Goal: Task Accomplishment & Management: Manage account settings

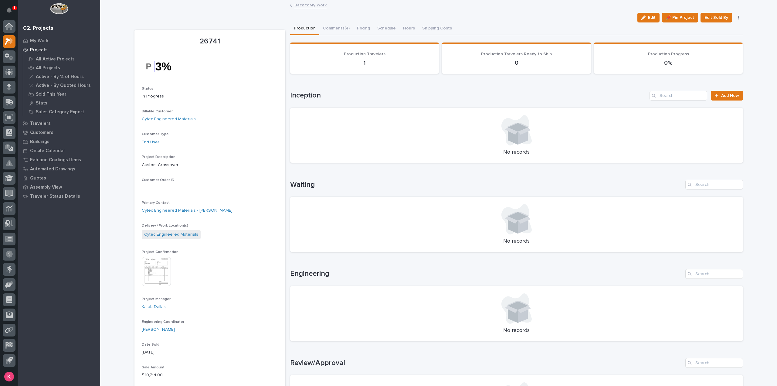
drag, startPoint x: 92, startPoint y: 380, endPoint x: 104, endPoint y: 389, distance: 14.1
click at [104, 385] on html "1 My Settings Log Out 02. Projects My Work Projects All Active Projects All Pro…" at bounding box center [388, 193] width 777 height 386
click at [403, 36] on div "Loading... Saving… Loading... Saving… Loading... Saving… Loading... Saving… Loa…" at bounding box center [516, 304] width 453 height 538
click at [9, 42] on icon at bounding box center [9, 41] width 9 height 7
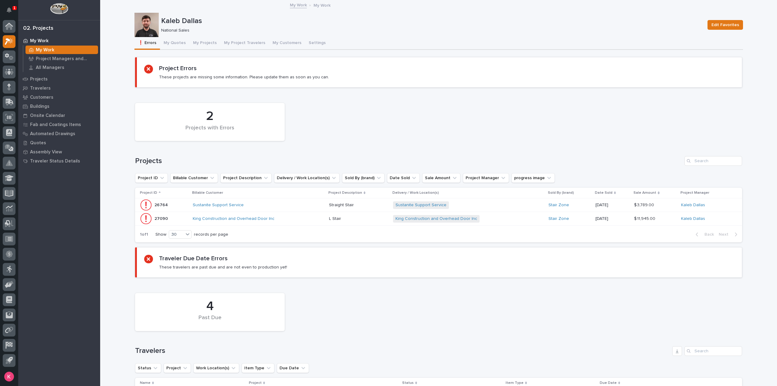
click at [195, 48] on button "My Projects" at bounding box center [204, 43] width 31 height 13
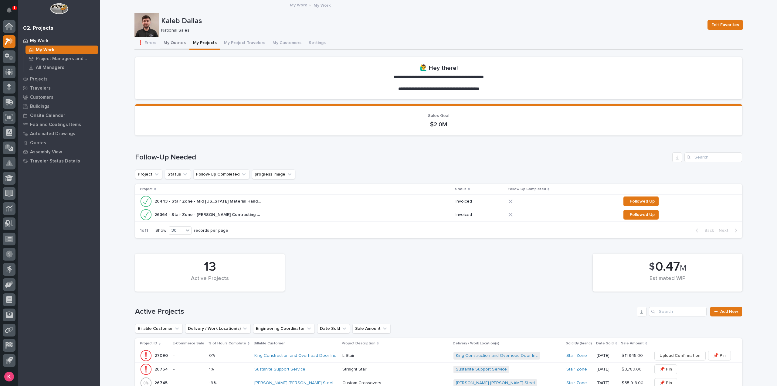
click at [176, 43] on button "My Quotes" at bounding box center [174, 43] width 29 height 13
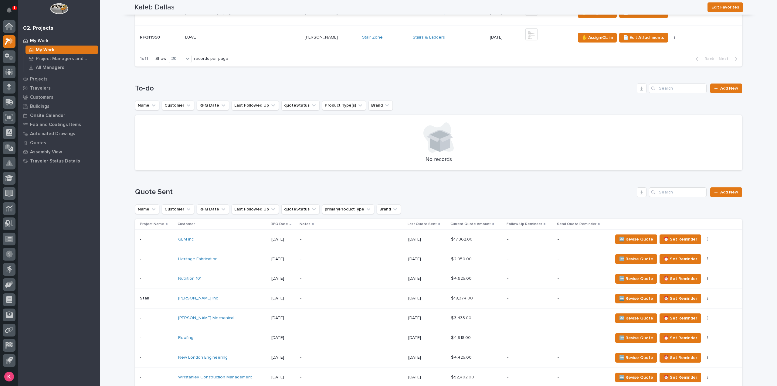
scroll to position [243, 0]
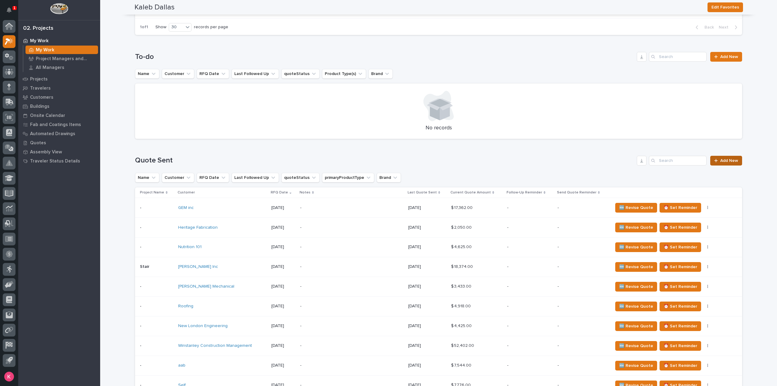
click at [727, 162] on link "Add New" at bounding box center [726, 161] width 32 height 10
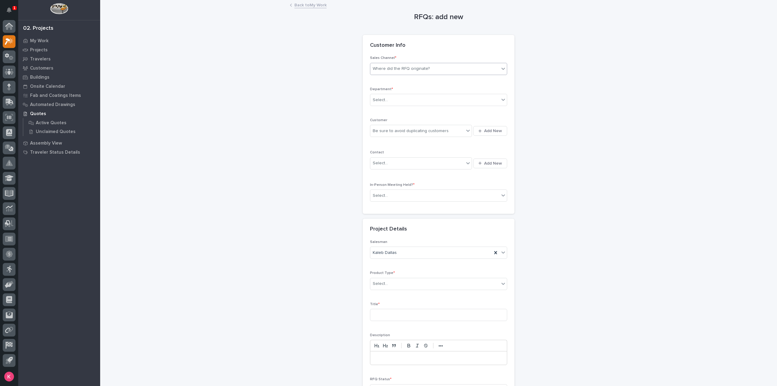
click at [412, 70] on div "Where did the RFQ originate?" at bounding box center [401, 69] width 57 height 6
click at [405, 98] on div "Stair Zone" at bounding box center [436, 101] width 137 height 11
click at [407, 105] on div "Select..." at bounding box center [438, 100] width 137 height 12
click at [408, 110] on div "National Sales" at bounding box center [436, 111] width 137 height 11
click at [411, 135] on div "Be sure to avoid duplicating customers" at bounding box center [417, 131] width 94 height 10
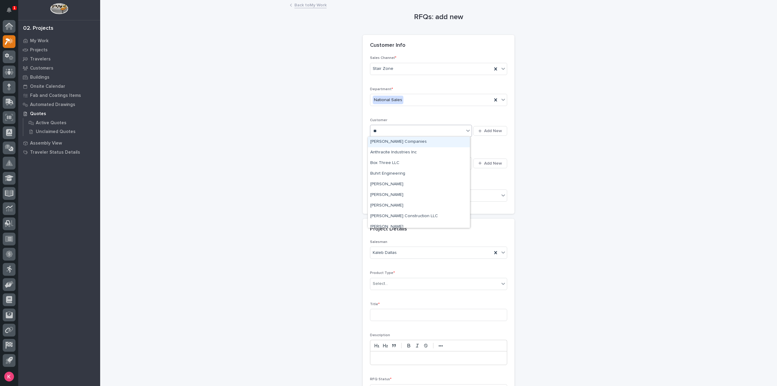
type input "*"
type input "******"
click at [399, 141] on div "[PERSON_NAME] Inc" at bounding box center [419, 142] width 102 height 11
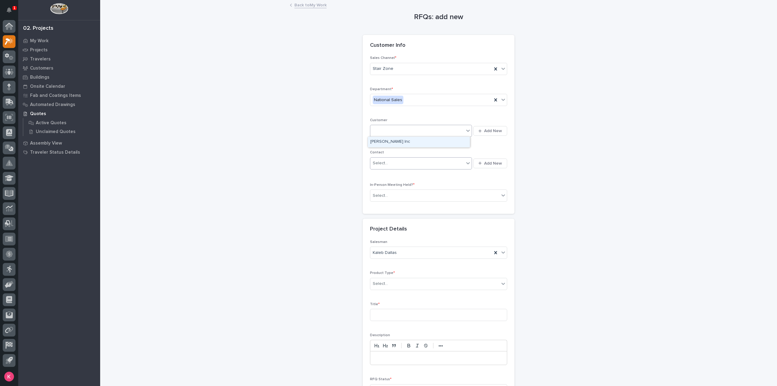
click at [403, 163] on div "Select..." at bounding box center [417, 163] width 94 height 10
type input "******"
click at [585, 185] on div "RFQs: add new Loading... Saving… Loading... Saving… Loading... Saving… Customer…" at bounding box center [438, 212] width 608 height 422
click at [421, 161] on div "Select..." at bounding box center [417, 163] width 94 height 10
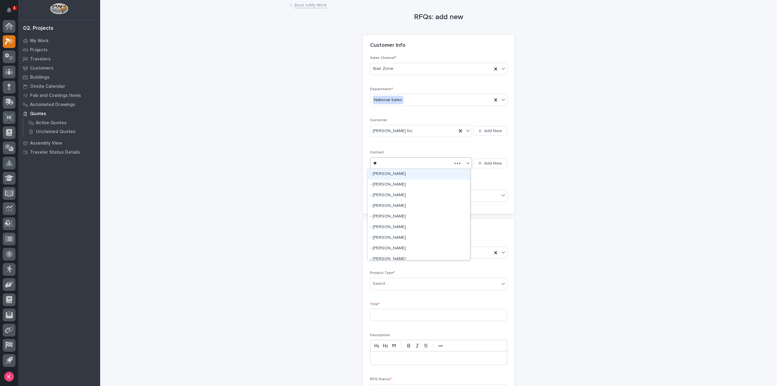
type input "*"
type input "******"
click at [432, 175] on div "HA Dorsten Inc - Matt Bertke" at bounding box center [419, 174] width 102 height 11
click at [426, 194] on div "Select..." at bounding box center [434, 196] width 129 height 10
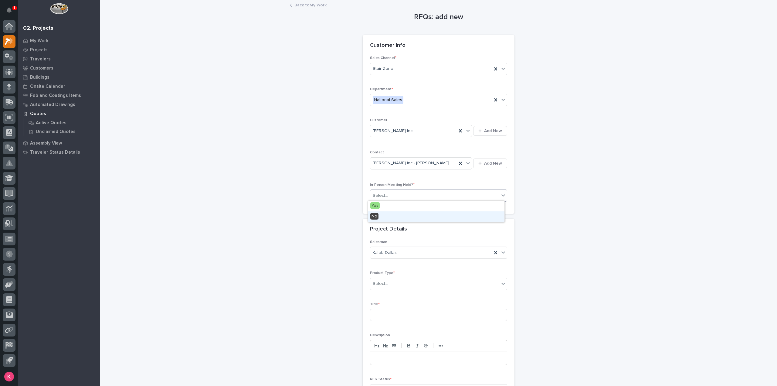
click at [407, 221] on div "No" at bounding box center [436, 216] width 137 height 11
click at [396, 256] on div "Kaleb Dallas" at bounding box center [431, 253] width 122 height 10
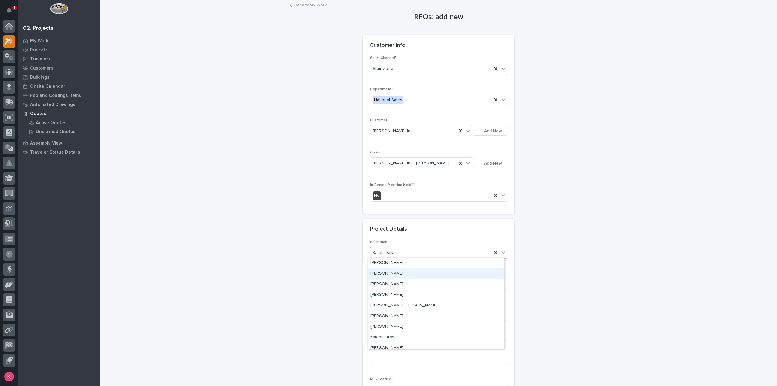
click at [310, 255] on div "RFQs: add new Loading... Saving… Loading... Saving… Loading... Saving… Customer…" at bounding box center [438, 212] width 608 height 422
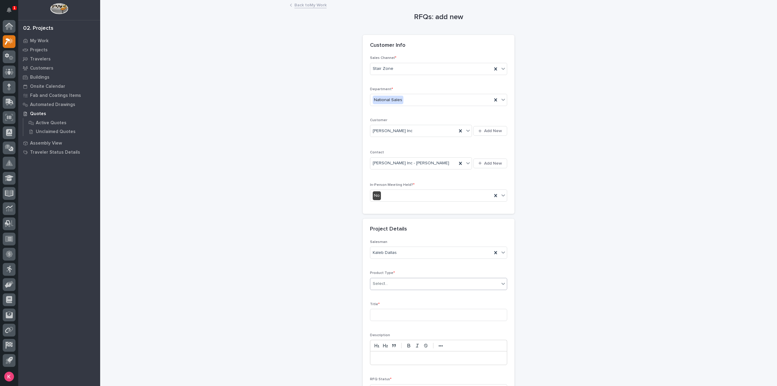
click at [401, 282] on div "Select..." at bounding box center [434, 284] width 129 height 10
type input "**"
drag, startPoint x: 397, startPoint y: 311, endPoint x: 404, endPoint y: 307, distance: 7.2
click at [400, 303] on div "Stairs & Ladders" at bounding box center [436, 304] width 137 height 11
click at [399, 312] on input at bounding box center [438, 315] width 137 height 12
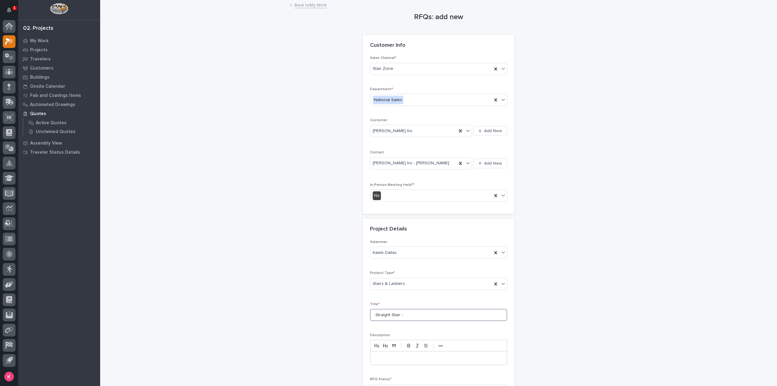
click at [423, 319] on input "Straight Stair -" at bounding box center [438, 315] width 137 height 12
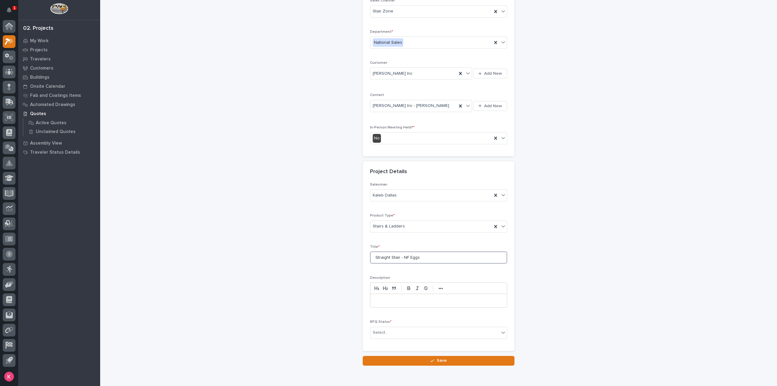
scroll to position [82, 0]
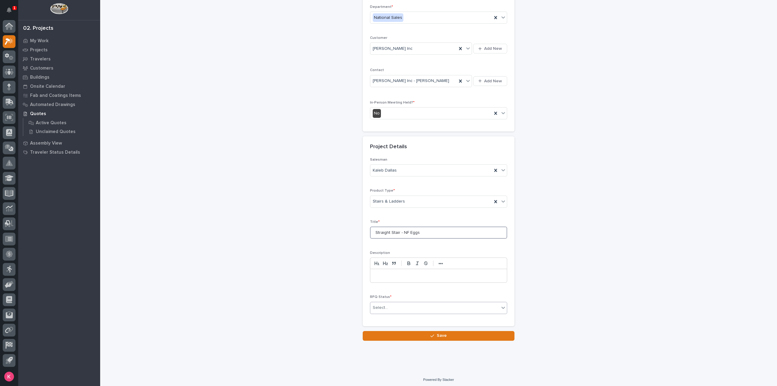
type input "Straight Stair - NF Eggs"
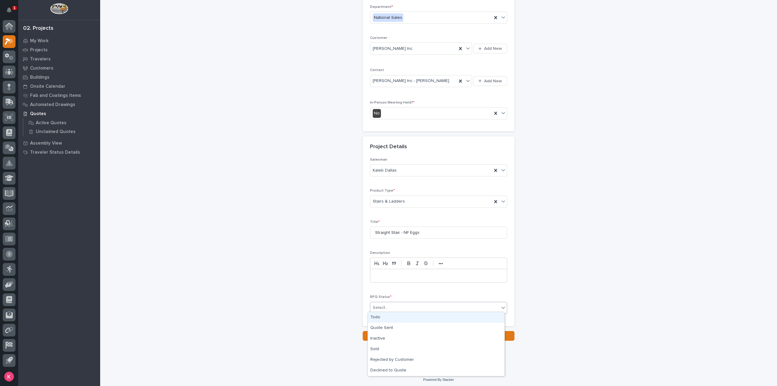
drag, startPoint x: 398, startPoint y: 304, endPoint x: 399, endPoint y: 309, distance: 4.7
click at [398, 305] on div "Select..." at bounding box center [434, 308] width 129 height 10
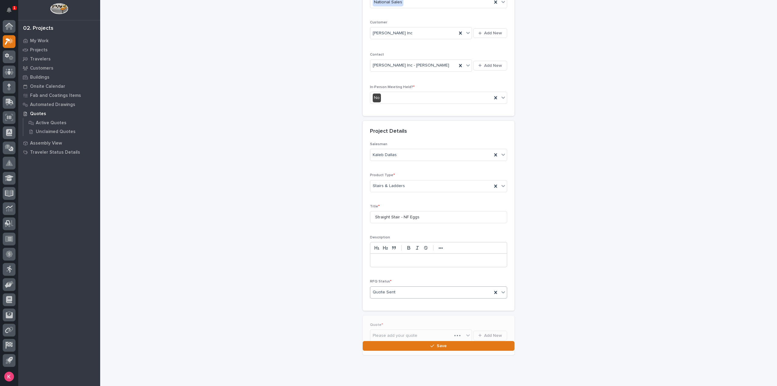
scroll to position [104, 0]
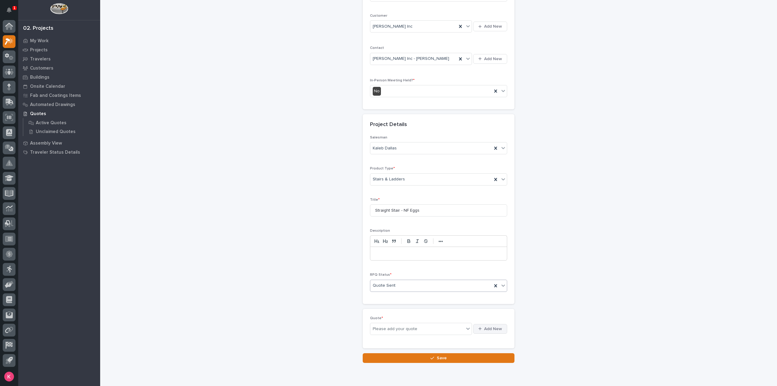
click at [496, 331] on button "Add New" at bounding box center [490, 329] width 34 height 10
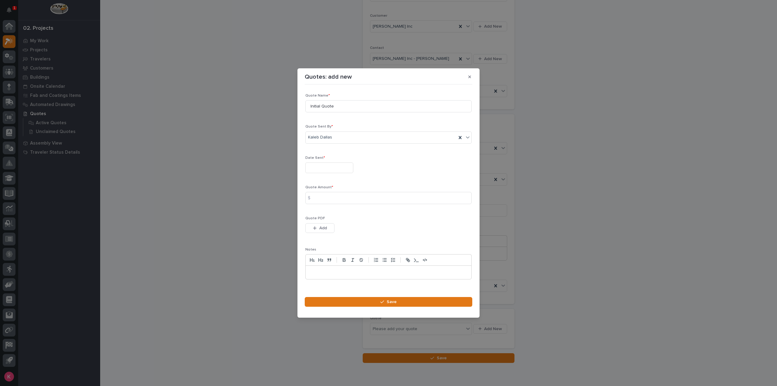
click at [334, 165] on input "text" at bounding box center [329, 167] width 48 height 11
click at [326, 130] on div "20" at bounding box center [327, 128] width 8 height 8
type input "**********"
click at [337, 199] on input at bounding box center [388, 198] width 166 height 12
type input "1874"
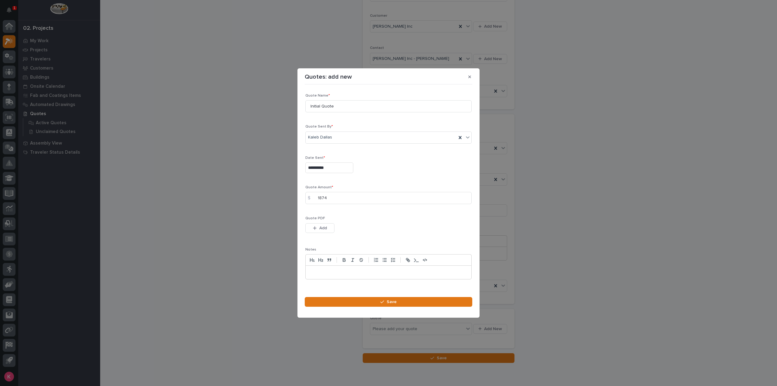
click at [313, 237] on div "Quote PDF This file cannot be opened Download File Add" at bounding box center [388, 228] width 166 height 24
click at [317, 231] on button "Add" at bounding box center [319, 228] width 29 height 10
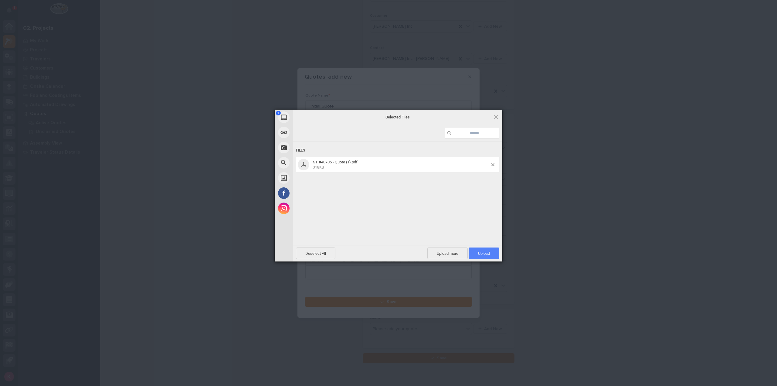
click at [488, 250] on span "Upload 1" at bounding box center [483, 253] width 31 height 12
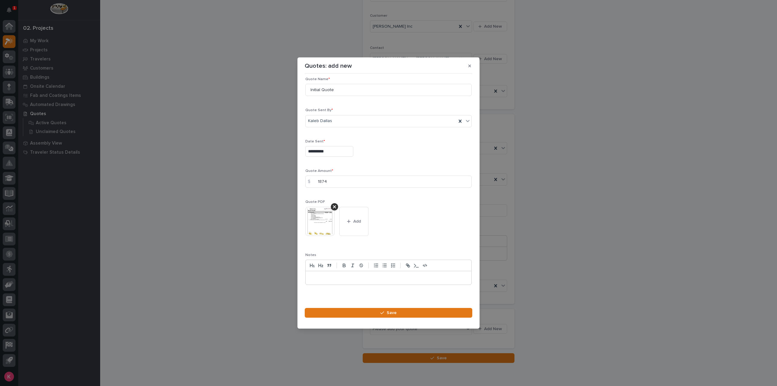
scroll to position [8, 0]
click at [356, 311] on button "Save" at bounding box center [388, 313] width 167 height 10
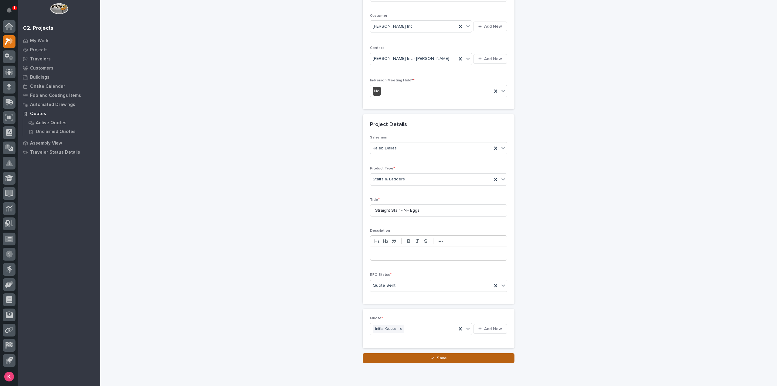
click at [394, 354] on button "Save" at bounding box center [439, 358] width 152 height 10
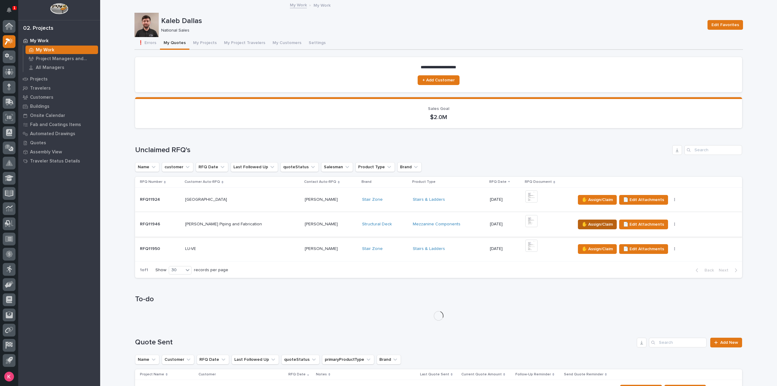
click at [595, 226] on span "✋ Assign/Claim" at bounding box center [597, 224] width 31 height 7
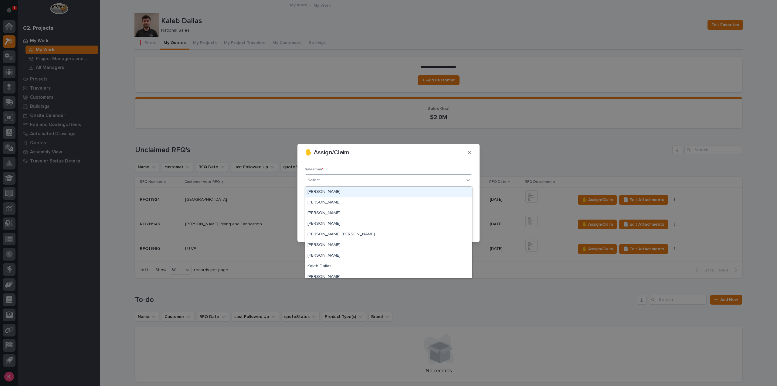
click at [377, 178] on div "Select..." at bounding box center [384, 180] width 159 height 10
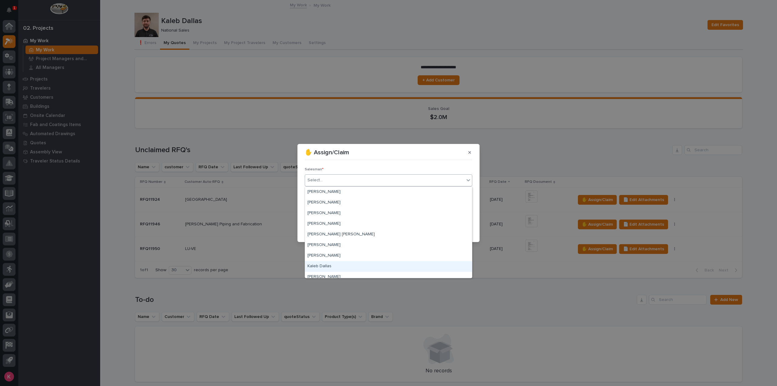
click at [344, 266] on div "Kaleb Dallas" at bounding box center [388, 266] width 167 height 11
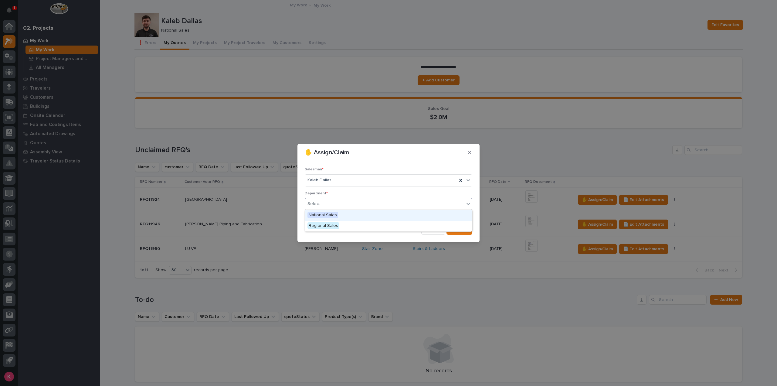
drag, startPoint x: 382, startPoint y: 201, endPoint x: 373, endPoint y: 217, distance: 18.6
click at [382, 200] on div "Select..." at bounding box center [384, 204] width 159 height 10
click at [373, 217] on div "National Sales" at bounding box center [388, 215] width 167 height 11
click at [467, 228] on span "Save" at bounding box center [462, 229] width 10 height 5
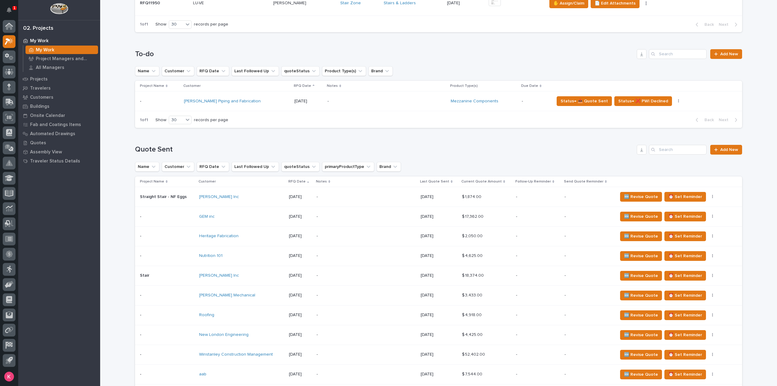
scroll to position [273, 0]
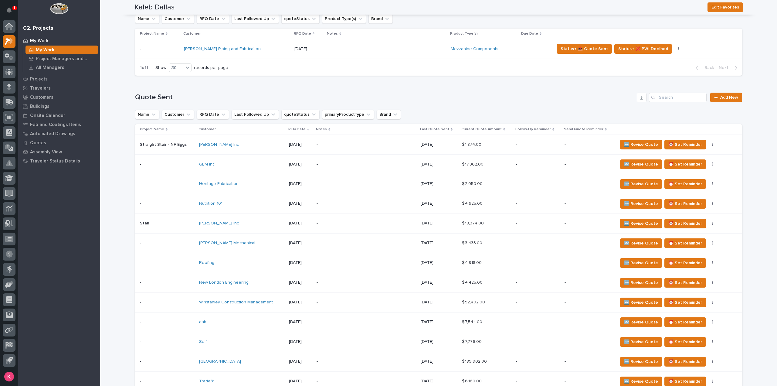
click at [247, 146] on div "[PERSON_NAME] Inc" at bounding box center [241, 144] width 85 height 5
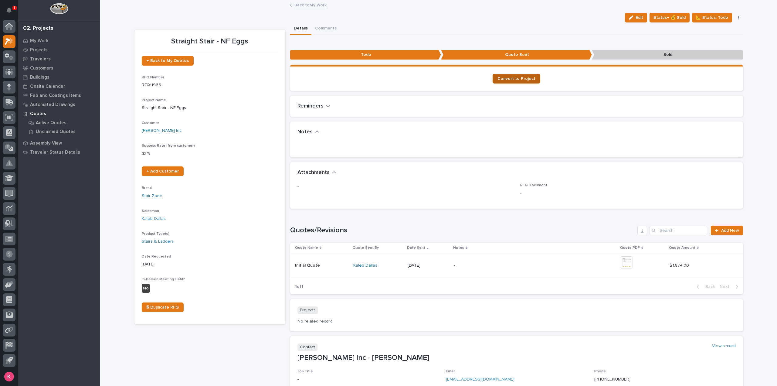
click at [530, 75] on link "Convert to Project" at bounding box center [516, 79] width 48 height 10
click at [32, 39] on p "My Work" at bounding box center [39, 40] width 19 height 5
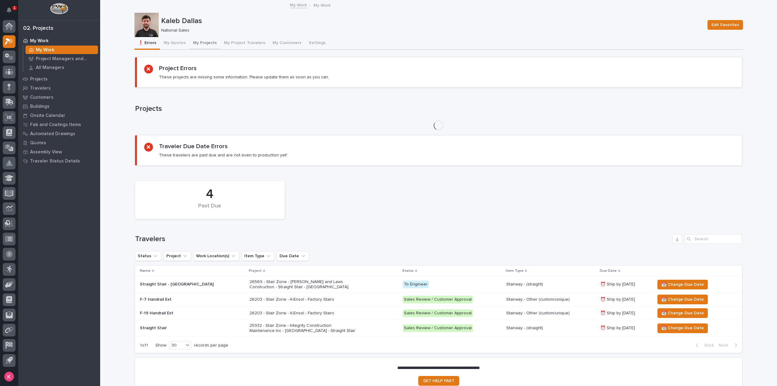
click at [213, 42] on button "My Projects" at bounding box center [204, 43] width 31 height 13
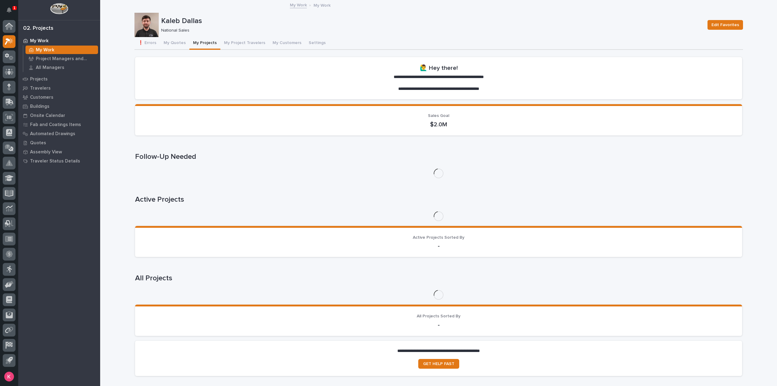
click at [201, 42] on button "My Projects" at bounding box center [204, 43] width 31 height 13
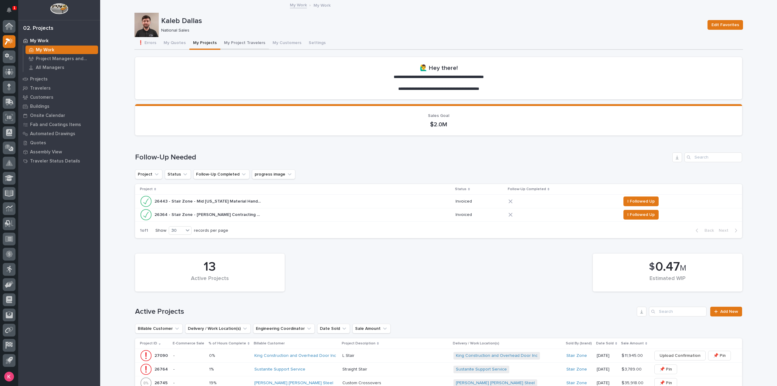
click at [232, 46] on button "My Project Travelers" at bounding box center [244, 43] width 49 height 13
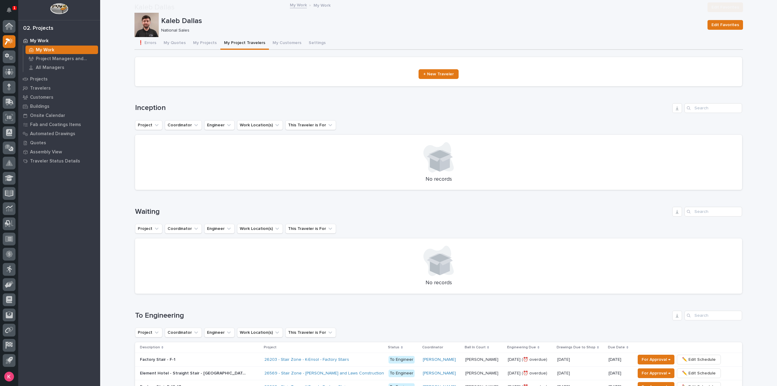
scroll to position [495, 0]
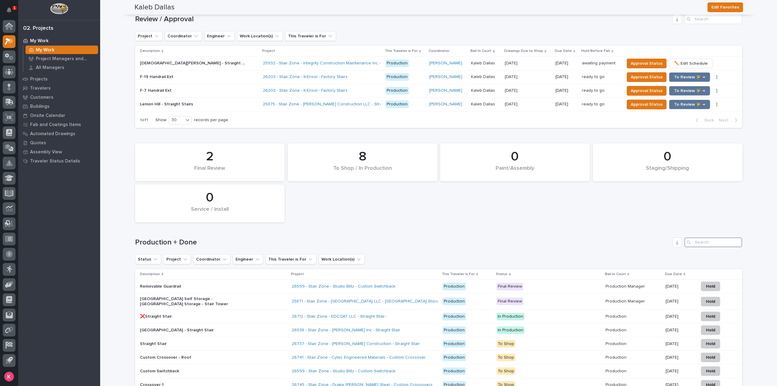
click at [708, 243] on input "Search" at bounding box center [713, 242] width 58 height 10
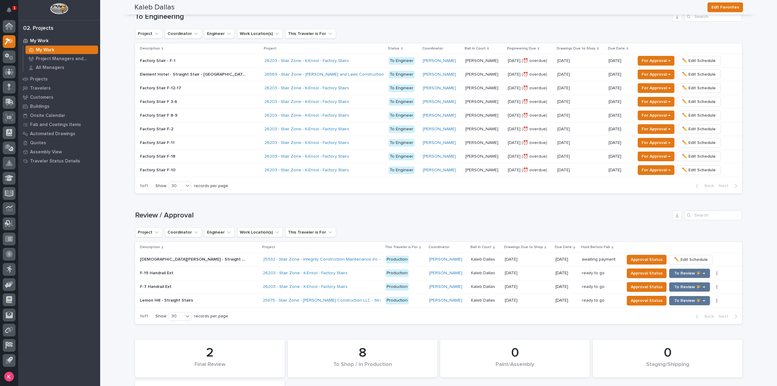
scroll to position [536, 0]
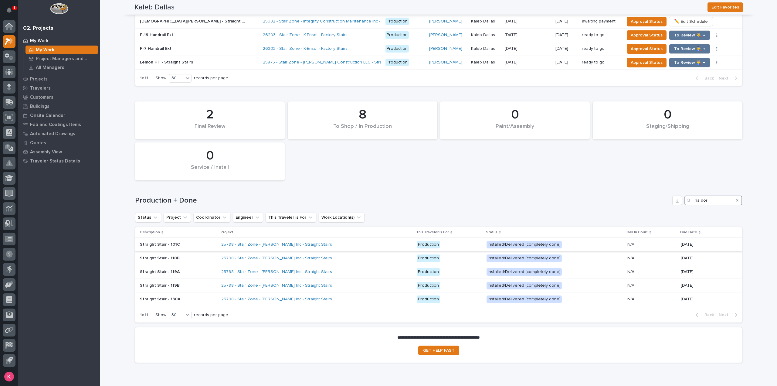
type input "ha dor"
click at [190, 244] on p "Straight Stair - 101C" at bounding box center [178, 244] width 76 height 5
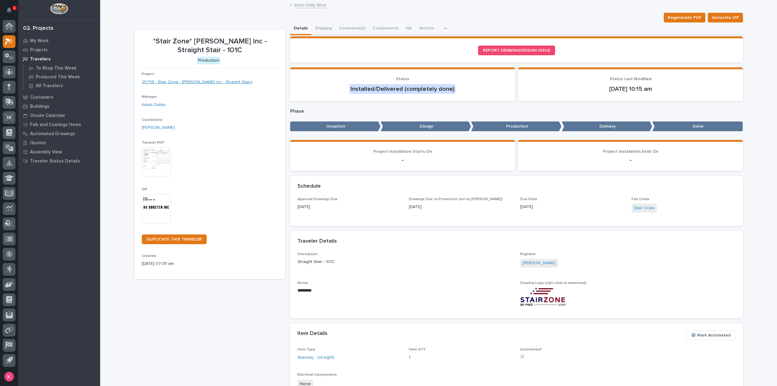
click at [197, 83] on link "25798 - Stair Zone - [PERSON_NAME] Inc - Straight Stairs" at bounding box center [197, 82] width 111 height 6
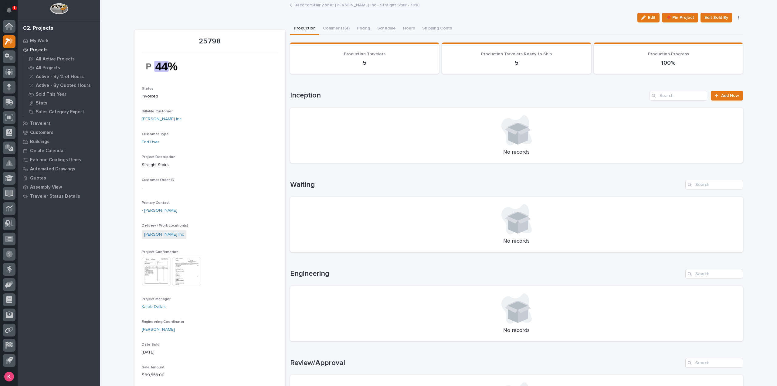
click at [154, 272] on img at bounding box center [156, 271] width 29 height 29
click at [177, 265] on img at bounding box center [186, 271] width 29 height 29
click at [174, 277] on img at bounding box center [186, 271] width 29 height 29
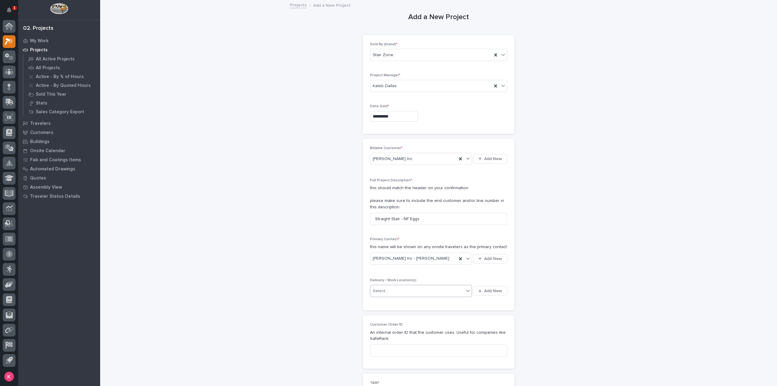
click at [415, 289] on div "Select..." at bounding box center [417, 291] width 94 height 10
click at [494, 292] on span "Add New" at bounding box center [493, 290] width 18 height 5
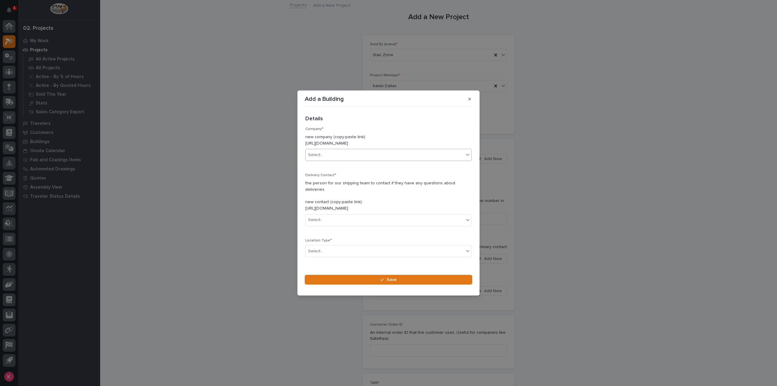
click at [360, 160] on div "Select..." at bounding box center [385, 155] width 158 height 10
type input "******"
drag, startPoint x: 359, startPoint y: 164, endPoint x: 356, endPoint y: 167, distance: 4.4
click at [356, 164] on div "[PERSON_NAME] Inc" at bounding box center [386, 169] width 161 height 11
click at [353, 215] on div "Select..." at bounding box center [385, 220] width 158 height 10
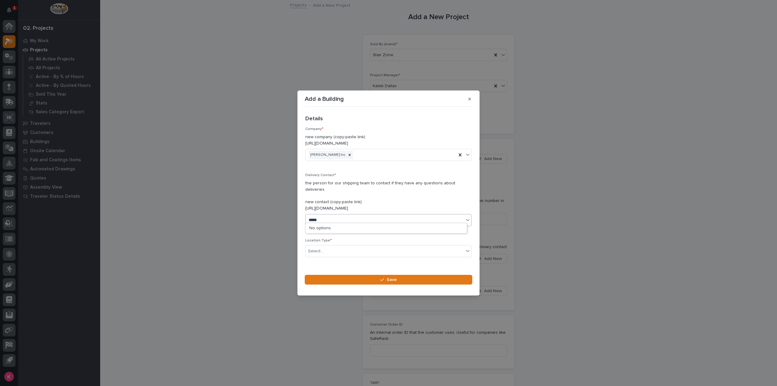
type input "******"
click at [360, 228] on div "HA Dorsten Inc - Matt Bertke" at bounding box center [386, 228] width 161 height 11
click at [344, 248] on div "Select..." at bounding box center [385, 251] width 158 height 10
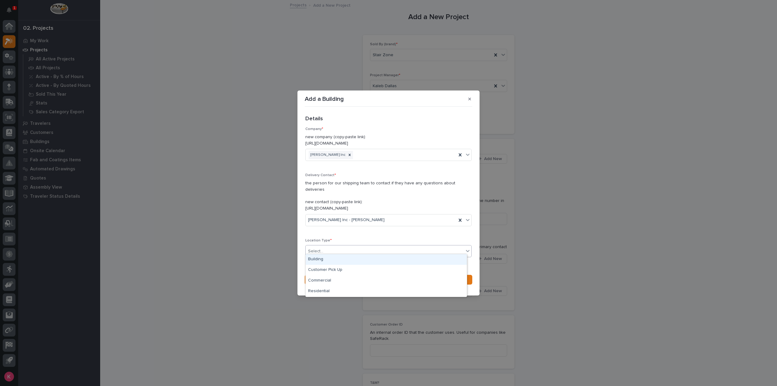
click at [340, 261] on div "Building" at bounding box center [386, 259] width 161 height 11
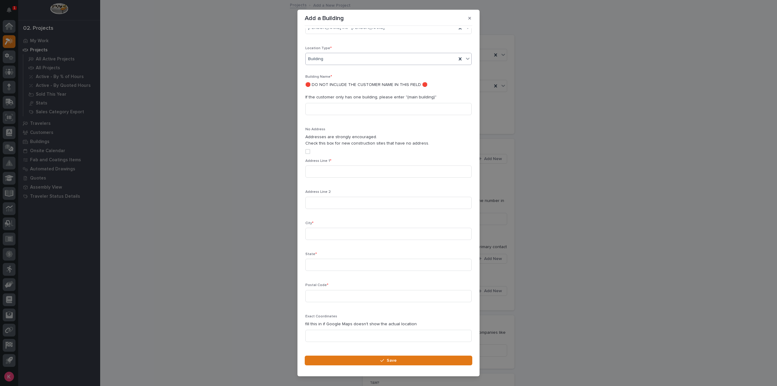
scroll to position [130, 0]
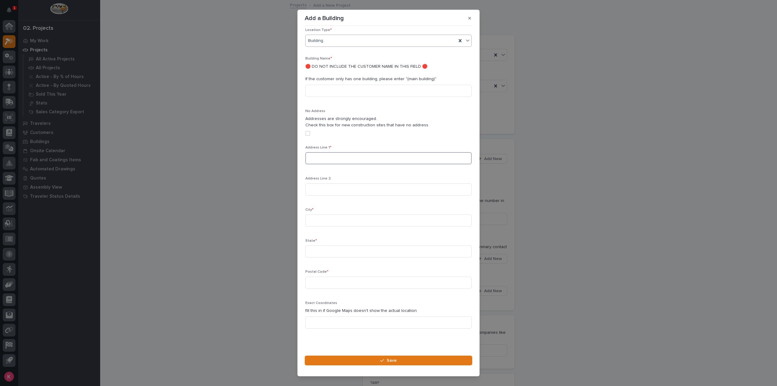
drag, startPoint x: 346, startPoint y: 155, endPoint x: 352, endPoint y: 155, distance: 6.1
click at [346, 155] on input at bounding box center [388, 158] width 166 height 12
click at [348, 145] on div "Address Line 1 *" at bounding box center [388, 157] width 166 height 24
drag, startPoint x: 339, startPoint y: 149, endPoint x: 371, endPoint y: 156, distance: 33.4
click at [339, 152] on input at bounding box center [388, 158] width 166 height 12
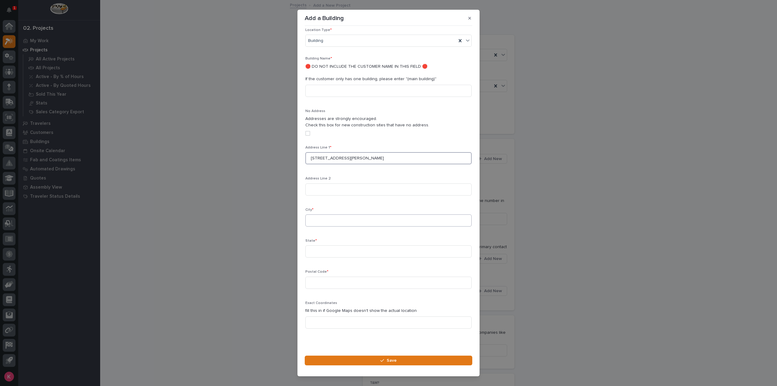
type input "1191 Wendel Rd"
click at [346, 214] on input at bounding box center [388, 220] width 166 height 12
type input "Fort Recovery"
type input "OH"
type input "45846"
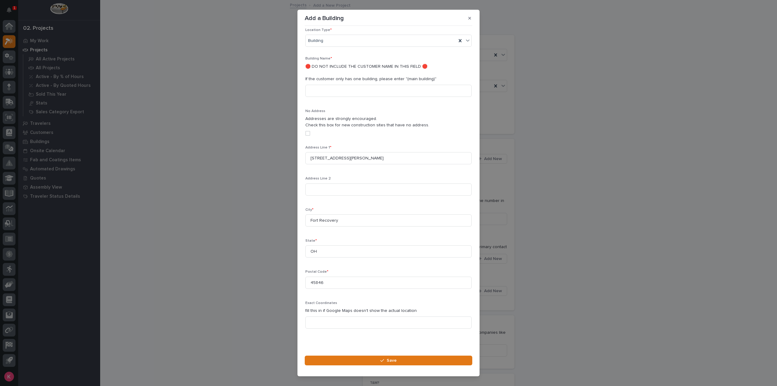
click at [333, 358] on button "Save" at bounding box center [388, 360] width 167 height 10
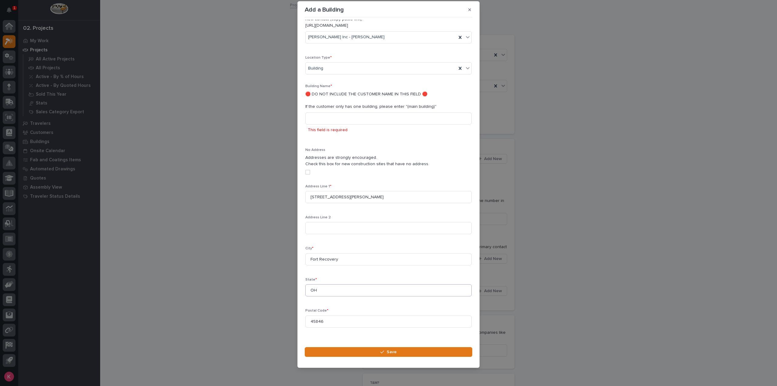
scroll to position [0, 0]
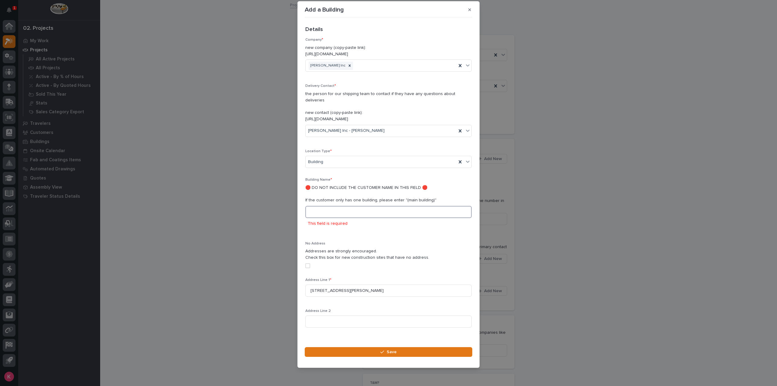
drag, startPoint x: 333, startPoint y: 203, endPoint x: 338, endPoint y: 205, distance: 5.5
click at [334, 206] on input at bounding box center [388, 212] width 166 height 12
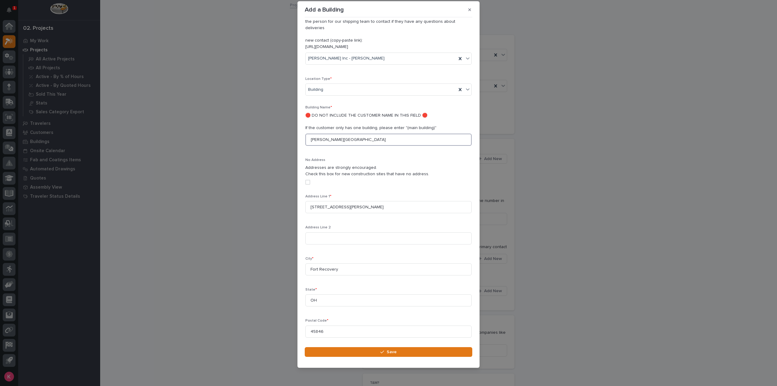
scroll to position [130, 0]
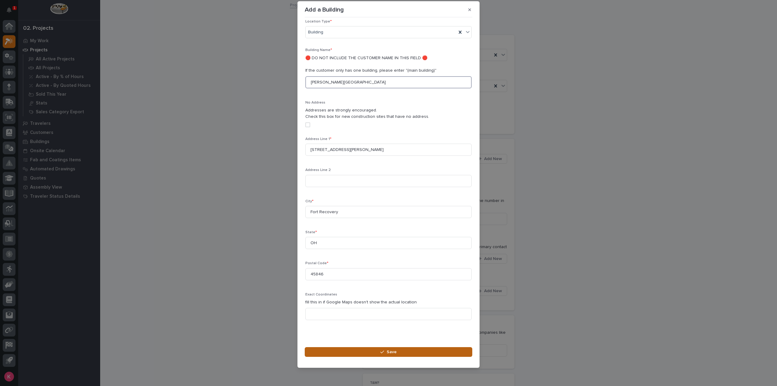
type input "Fortkamp Poultry Farm"
click at [337, 357] on button "Save" at bounding box center [388, 352] width 167 height 10
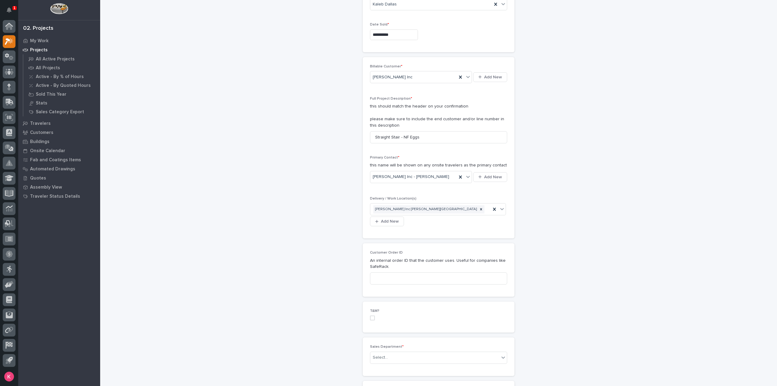
scroll to position [152, 0]
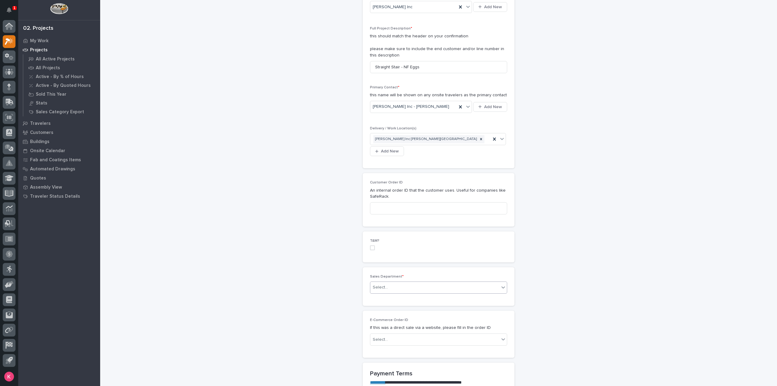
click at [401, 282] on body "**********" at bounding box center [388, 193] width 777 height 386
click at [401, 290] on div "National Sales" at bounding box center [436, 287] width 137 height 11
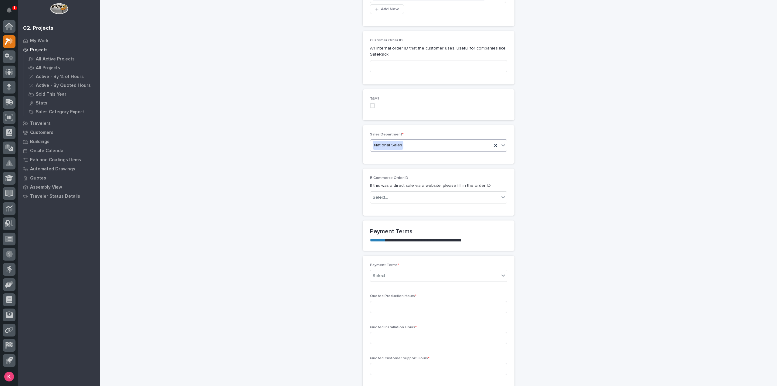
scroll to position [303, 0]
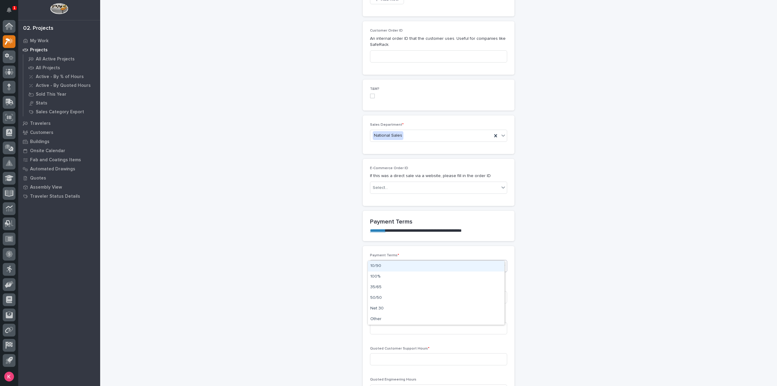
click at [407, 261] on div "Select..." at bounding box center [434, 266] width 129 height 10
click at [602, 244] on div "**********" at bounding box center [438, 337] width 608 height 1280
click at [418, 261] on div "Select..." at bounding box center [434, 266] width 129 height 10
click at [423, 261] on div "Select..." at bounding box center [434, 266] width 129 height 10
click at [402, 261] on div "Select..." at bounding box center [434, 266] width 129 height 10
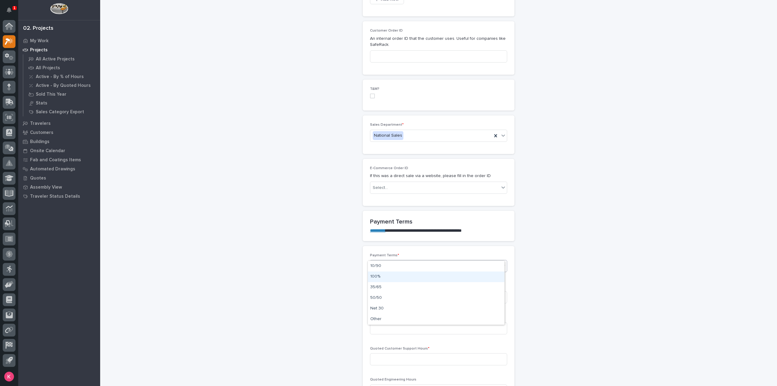
click at [393, 278] on div "100%" at bounding box center [436, 276] width 137 height 11
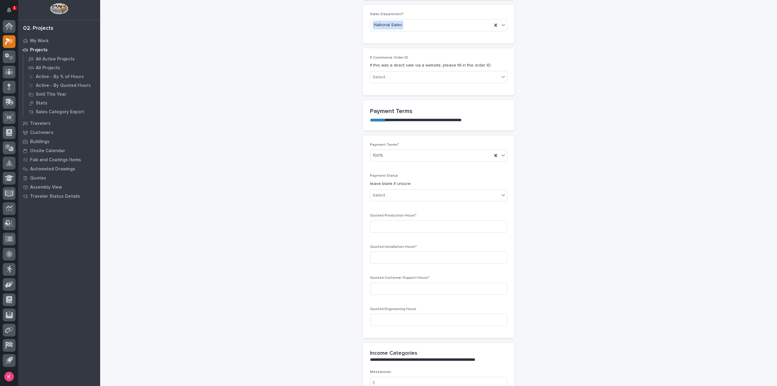
scroll to position [414, 0]
click at [399, 220] on input at bounding box center [438, 226] width 137 height 12
click at [244, 347] on div "**********" at bounding box center [438, 246] width 608 height 1320
click at [410, 220] on input at bounding box center [438, 226] width 137 height 12
type input "21"
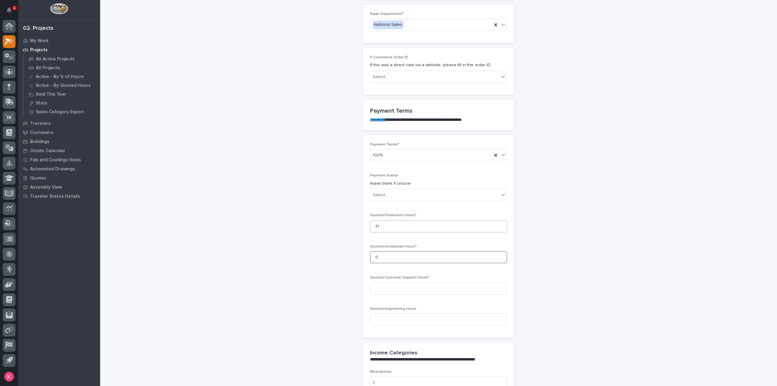
type input "0"
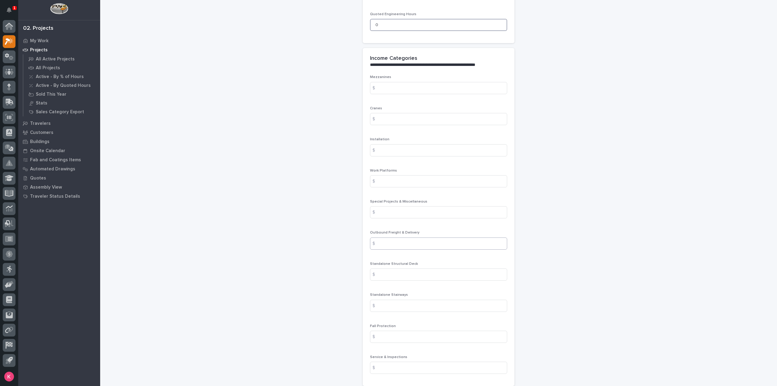
scroll to position [718, 0]
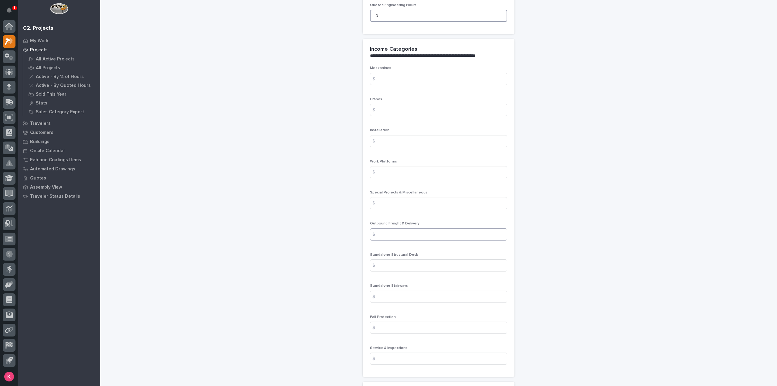
type input "0"
click at [412, 228] on input at bounding box center [438, 234] width 137 height 12
type input "656"
drag, startPoint x: 427, startPoint y: 286, endPoint x: 330, endPoint y: 273, distance: 97.6
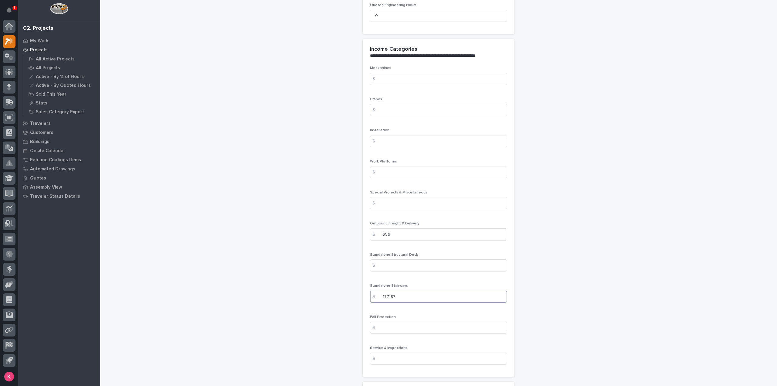
click at [433, 290] on input "177187" at bounding box center [438, 296] width 137 height 12
type input "17718"
click at [418, 346] on p "Service & Inspections" at bounding box center [438, 348] width 137 height 4
drag, startPoint x: 422, startPoint y: 341, endPoint x: 424, endPoint y: 345, distance: 4.5
click at [422, 346] on div "Service & Inspections $" at bounding box center [438, 358] width 137 height 24
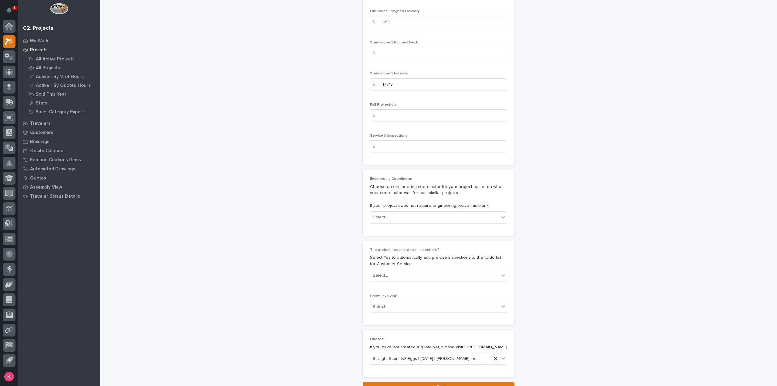
scroll to position [930, 0]
click at [416, 212] on div "Select..." at bounding box center [434, 217] width 129 height 10
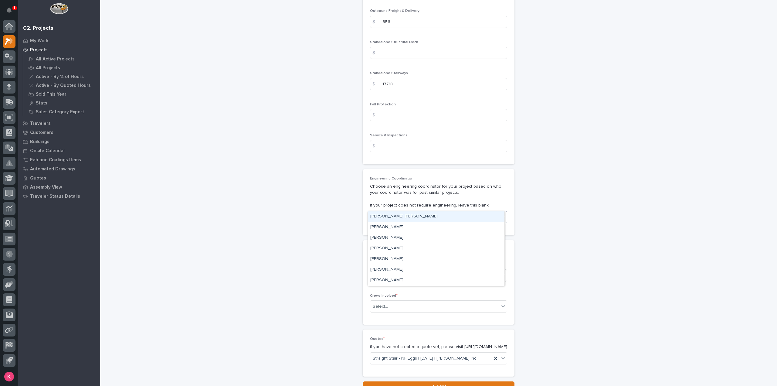
click at [416, 212] on div "Select..." at bounding box center [434, 217] width 129 height 10
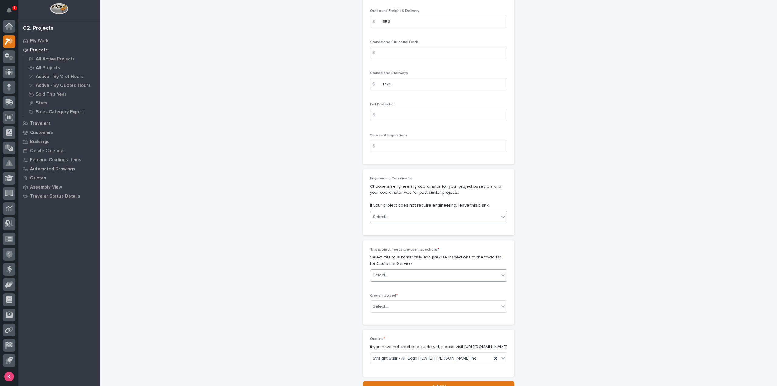
click at [411, 270] on div "Select..." at bounding box center [434, 275] width 129 height 10
drag, startPoint x: 404, startPoint y: 288, endPoint x: 407, endPoint y: 294, distance: 6.7
click at [404, 300] on div "Select..." at bounding box center [438, 306] width 137 height 12
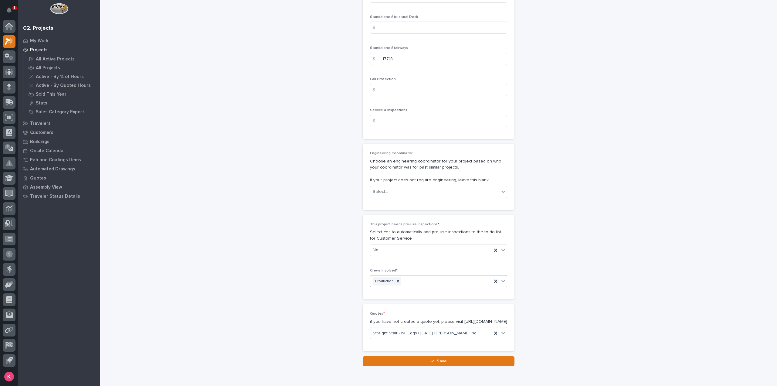
scroll to position [976, 0]
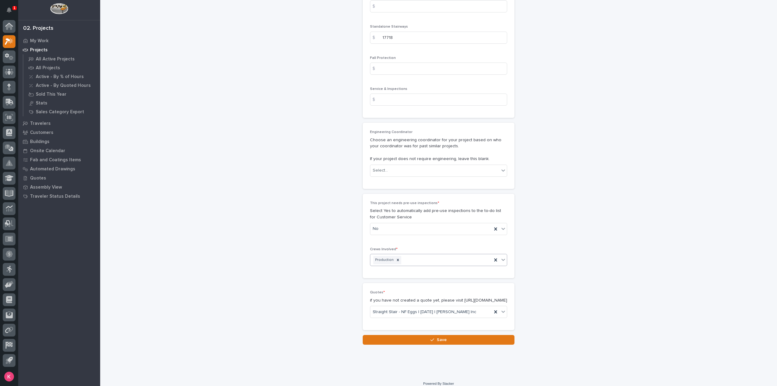
click at [411, 335] on button "Save" at bounding box center [439, 340] width 152 height 10
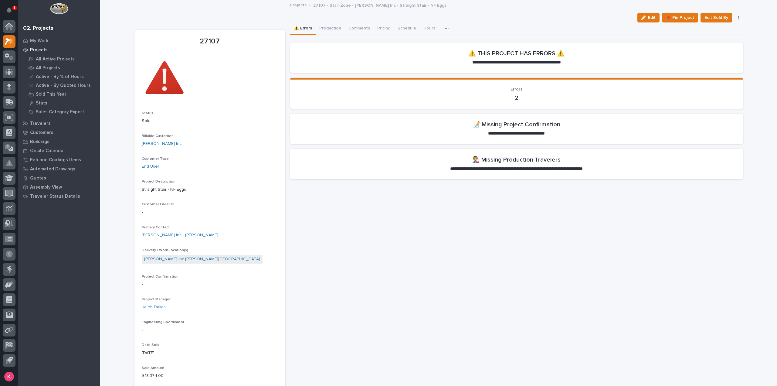
drag, startPoint x: 649, startPoint y: 14, endPoint x: 323, endPoint y: 110, distance: 339.9
click at [649, 14] on button "Edit" at bounding box center [648, 18] width 22 height 10
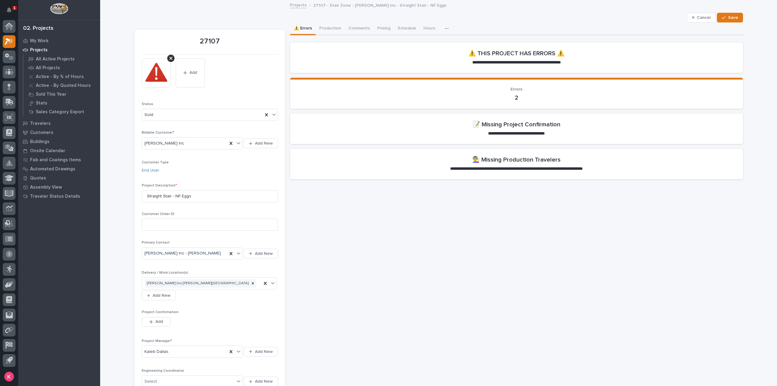
click at [154, 319] on div "Project Confirmation This file cannot be opened Download File Add" at bounding box center [210, 322] width 136 height 24
click at [156, 319] on span "Add" at bounding box center [159, 321] width 8 height 5
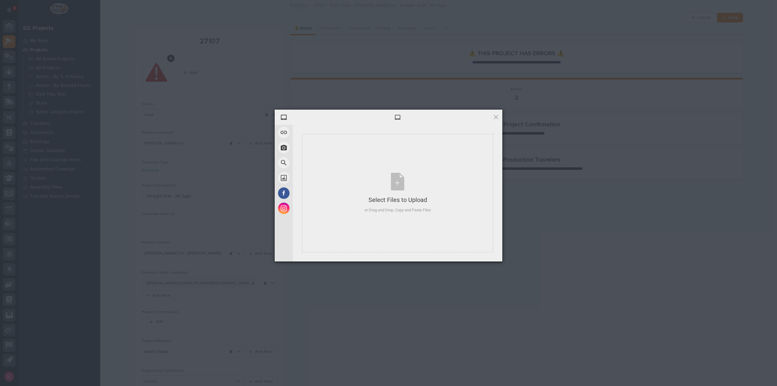
click at [301, 305] on div "My Device Link (URL) Take Photo Web Search Unsplash Facebook Instagram Select F…" at bounding box center [388, 193] width 777 height 386
click at [446, 253] on span "Upload more" at bounding box center [447, 253] width 40 height 12
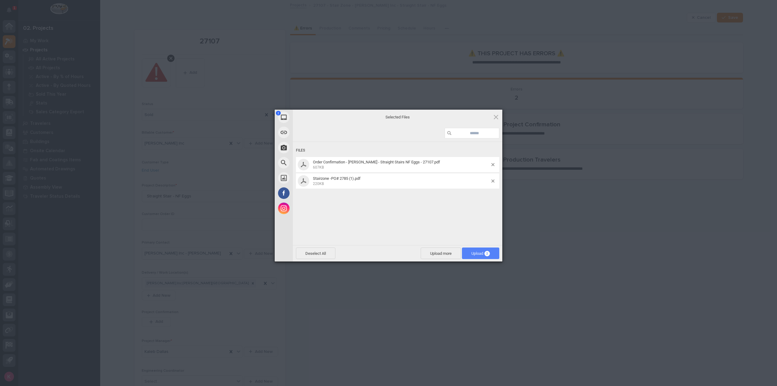
click at [473, 253] on span "Upload 2" at bounding box center [480, 253] width 19 height 5
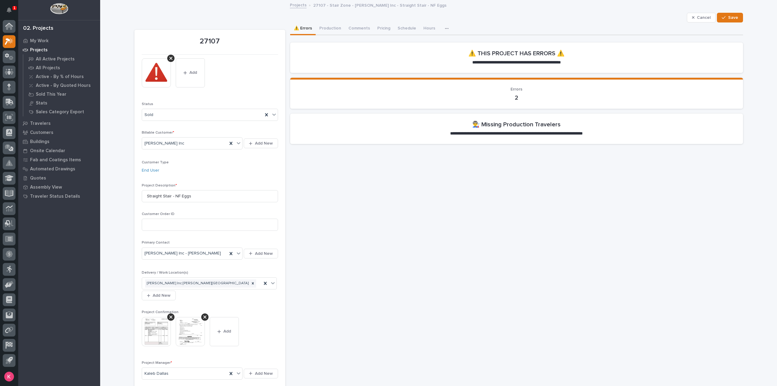
click at [725, 20] on button "Save" at bounding box center [730, 18] width 26 height 10
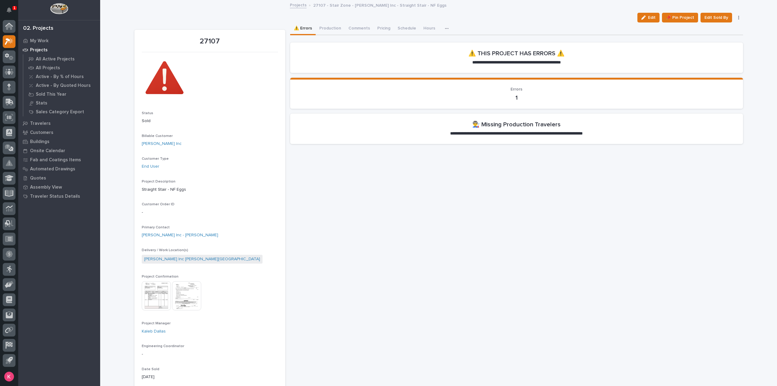
click at [142, 300] on img at bounding box center [156, 295] width 29 height 29
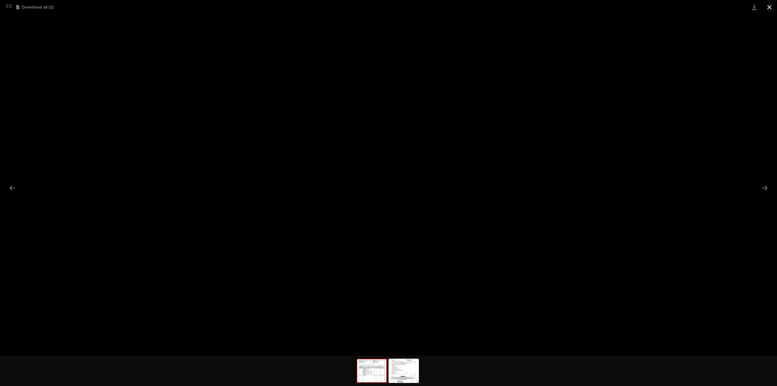
click at [773, 9] on button "Close gallery" at bounding box center [769, 7] width 15 height 14
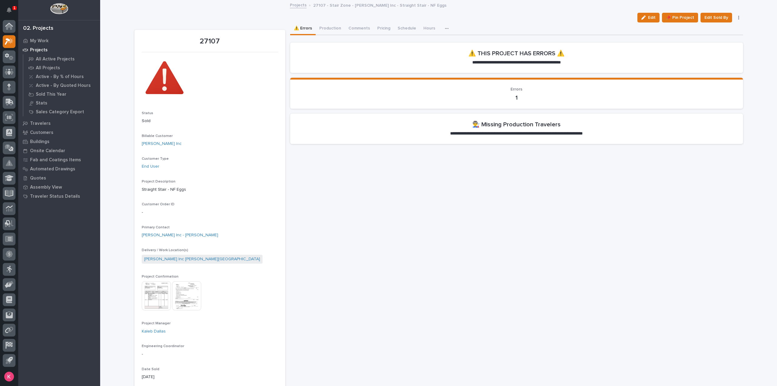
click at [8, 41] on icon at bounding box center [9, 41] width 9 height 7
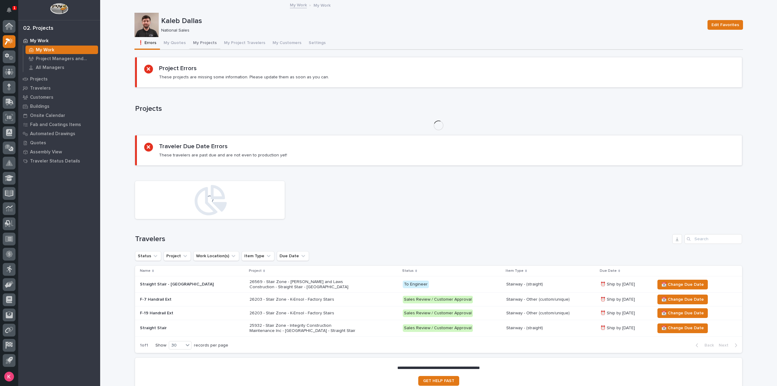
click at [199, 46] on button "My Projects" at bounding box center [204, 43] width 31 height 13
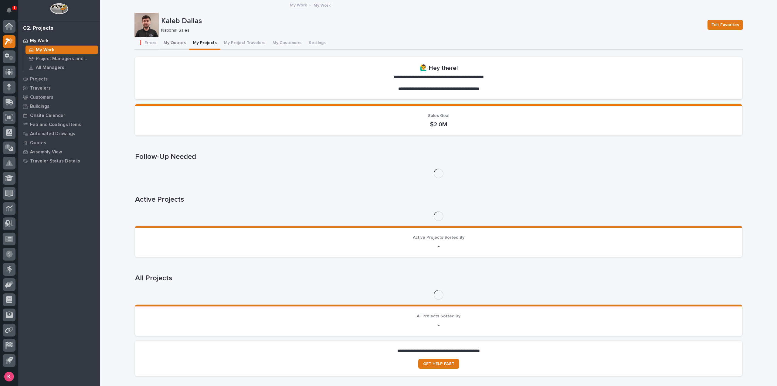
click at [171, 43] on button "My Quotes" at bounding box center [174, 43] width 29 height 13
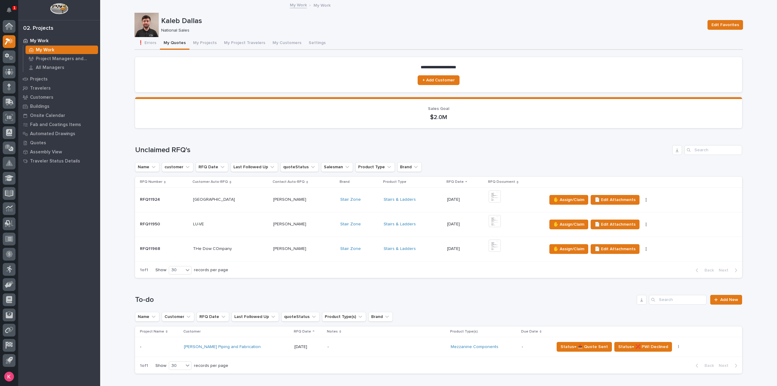
click at [351, 250] on div "Stair Zone" at bounding box center [359, 248] width 39 height 5
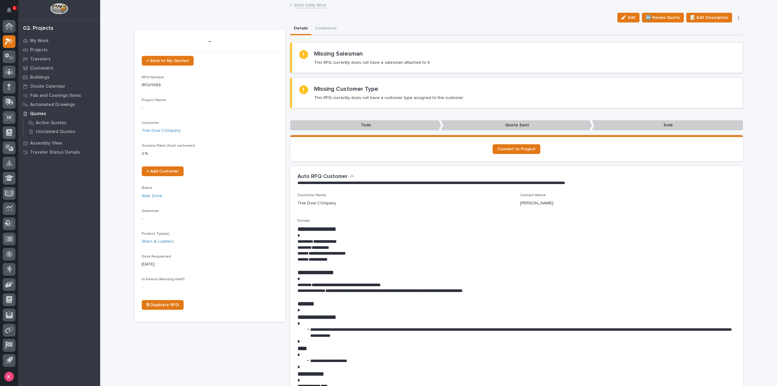
click at [307, 9] on div "Back to My Work" at bounding box center [438, 5] width 303 height 8
click at [308, 8] on link "Back to My Work" at bounding box center [310, 4] width 32 height 7
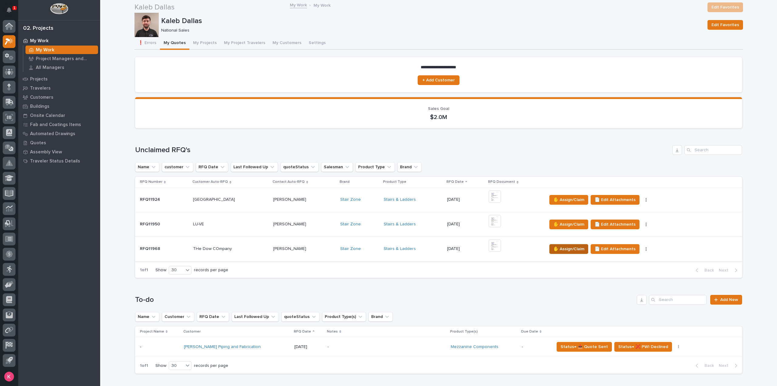
click at [553, 245] on span "✋ Assign/Claim" at bounding box center [568, 248] width 31 height 7
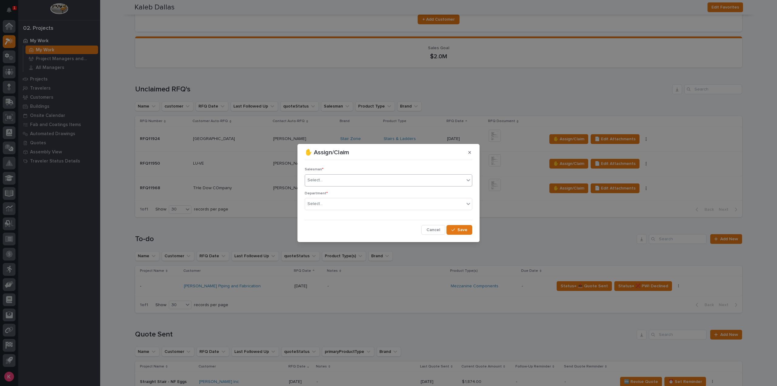
click at [349, 178] on div "Select..." at bounding box center [384, 180] width 159 height 10
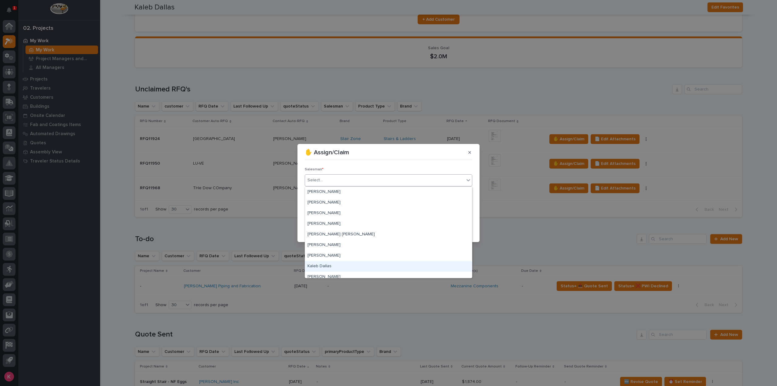
click at [329, 269] on div "Kaleb Dallas" at bounding box center [388, 266] width 167 height 11
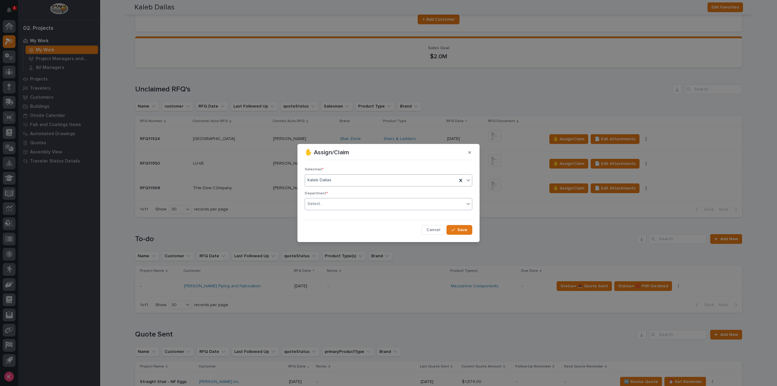
click at [356, 201] on div "Select..." at bounding box center [384, 204] width 159 height 10
drag, startPoint x: 350, startPoint y: 213, endPoint x: 353, endPoint y: 218, distance: 6.1
click at [349, 213] on div "National Sales" at bounding box center [388, 215] width 167 height 11
click at [467, 226] on button "Save" at bounding box center [459, 230] width 26 height 10
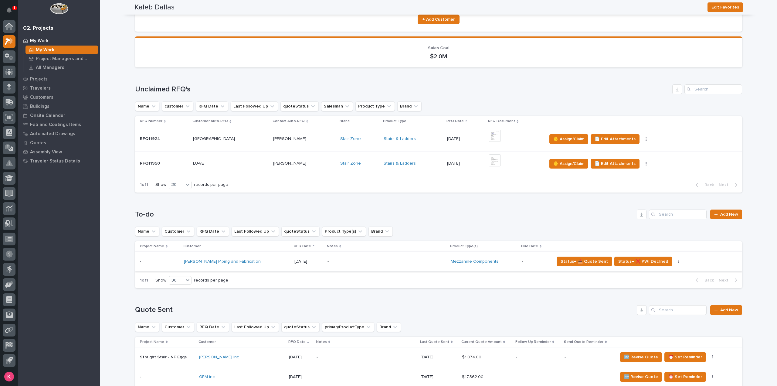
scroll to position [273, 0]
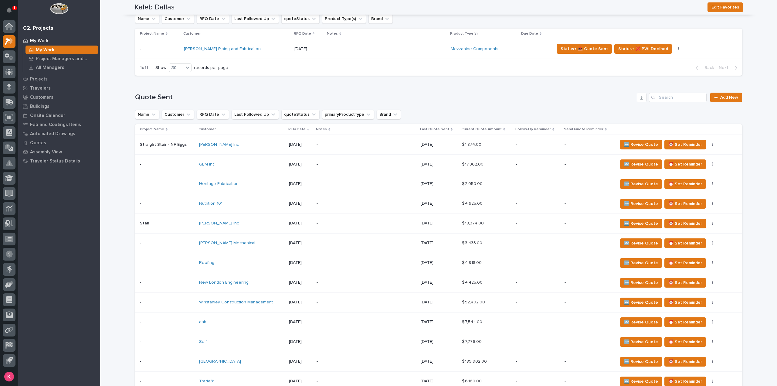
click at [374, 141] on div "-" at bounding box center [365, 145] width 99 height 14
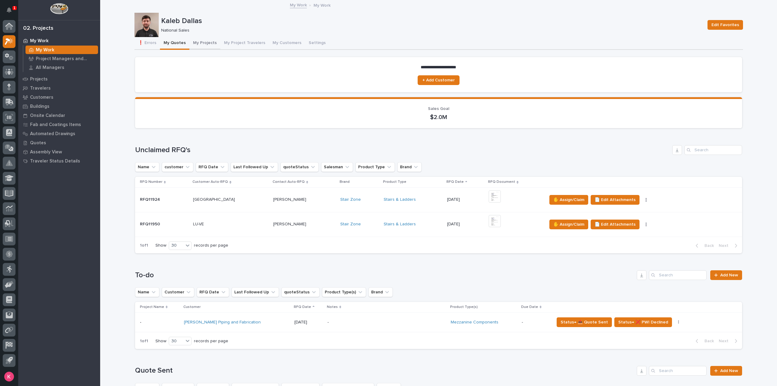
click at [194, 37] on button "My Projects" at bounding box center [204, 43] width 31 height 13
click at [195, 41] on button "My Projects" at bounding box center [204, 43] width 31 height 13
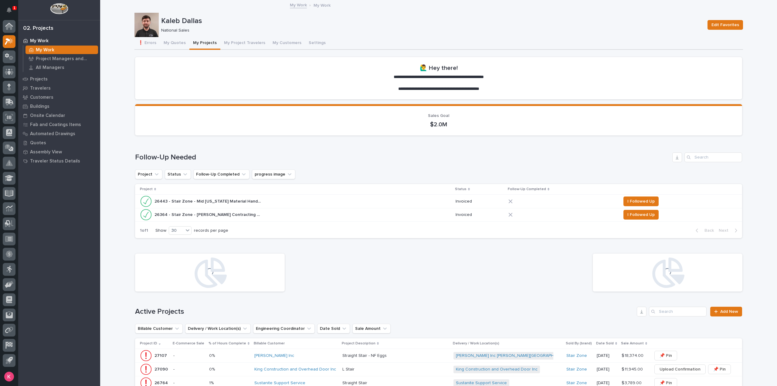
scroll to position [152, 0]
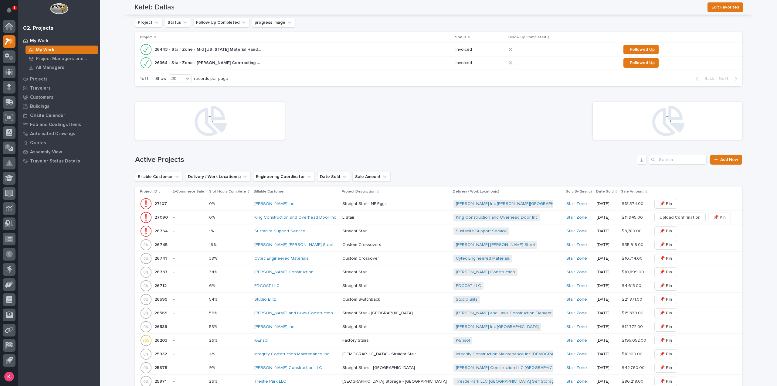
click at [334, 205] on div "[PERSON_NAME] Inc" at bounding box center [295, 203] width 83 height 5
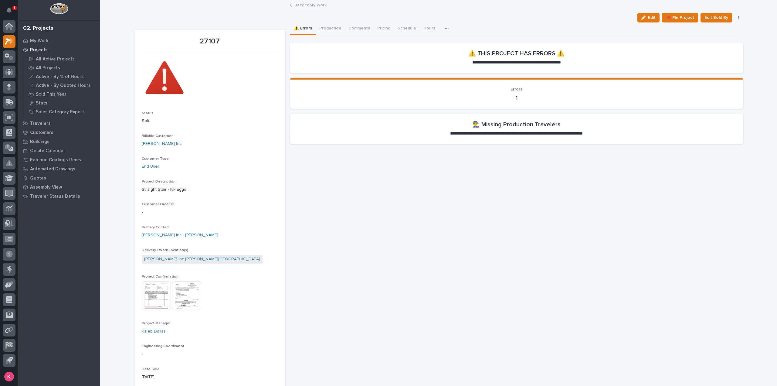
click at [158, 288] on img at bounding box center [156, 295] width 29 height 29
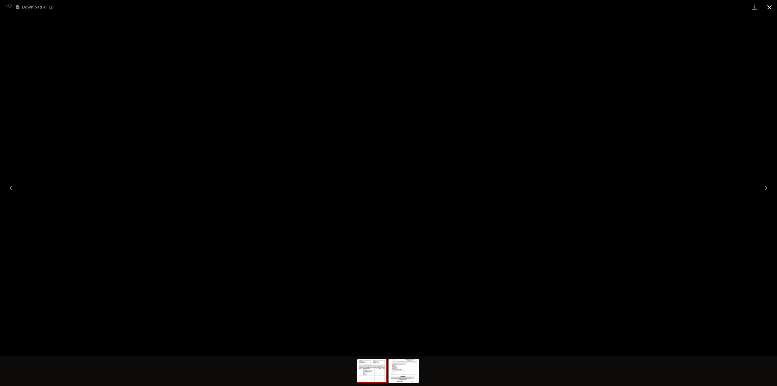
click at [774, 7] on button "Close gallery" at bounding box center [769, 7] width 15 height 14
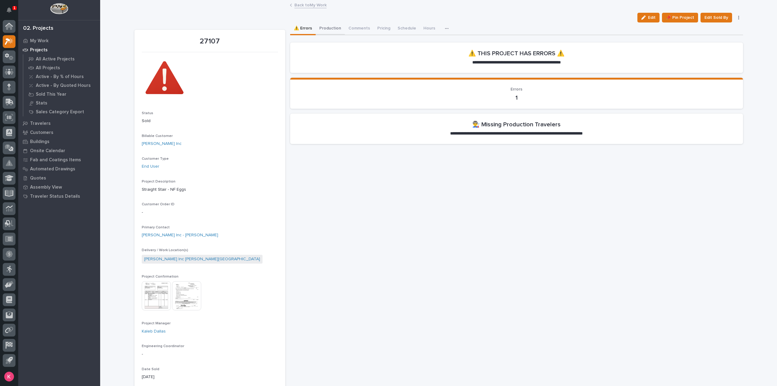
click at [337, 31] on button "Production" at bounding box center [330, 28] width 29 height 13
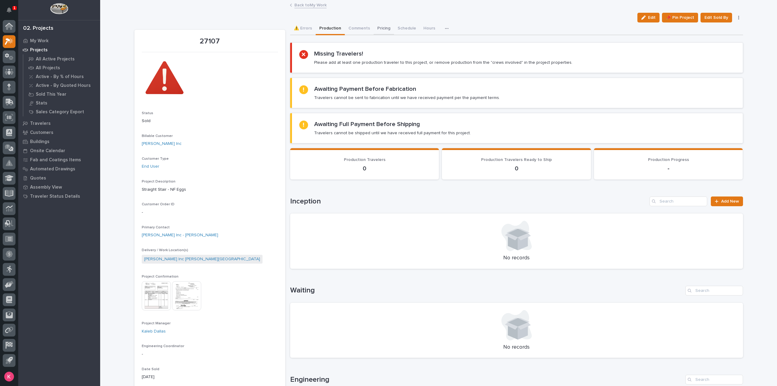
click at [377, 29] on button "Pricing" at bounding box center [384, 28] width 20 height 13
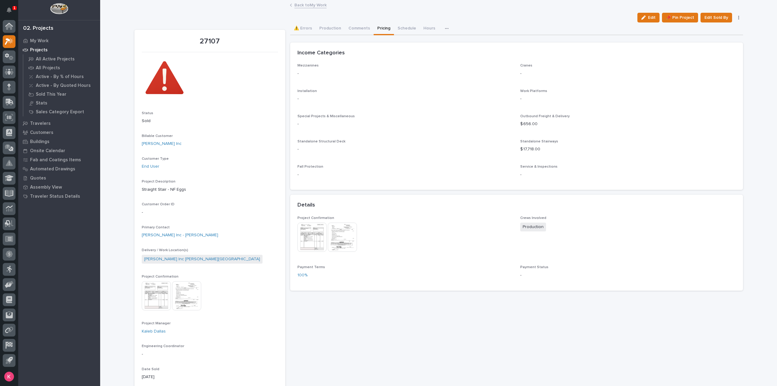
click at [309, 7] on link "Back to My Work" at bounding box center [310, 4] width 32 height 7
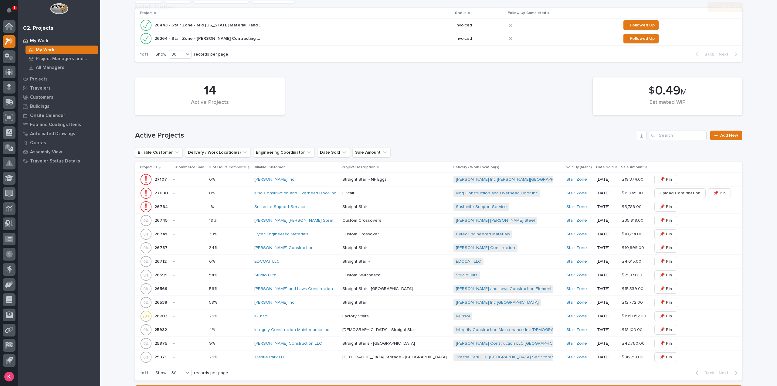
scroll to position [243, 0]
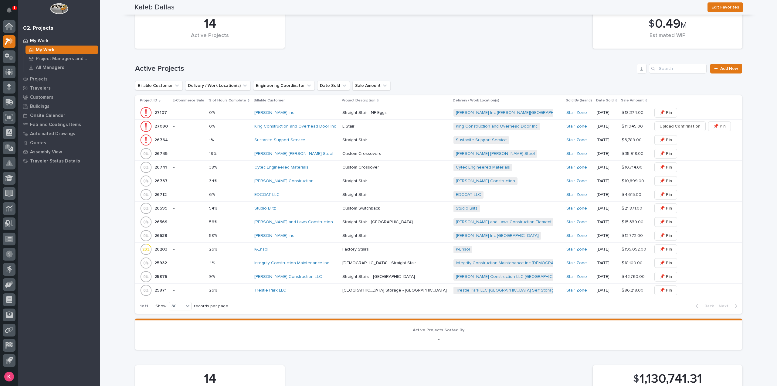
click at [391, 128] on p at bounding box center [395, 126] width 106 height 5
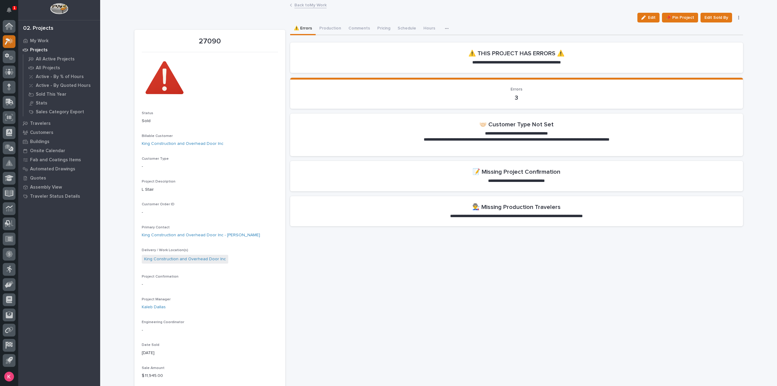
click at [10, 37] on div at bounding box center [9, 41] width 13 height 13
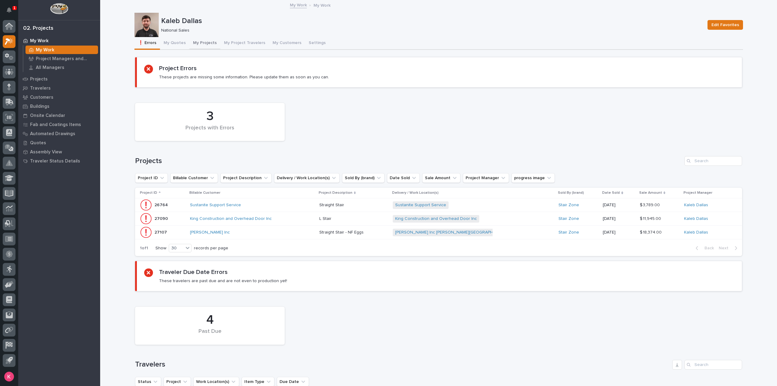
click at [197, 38] on button "My Projects" at bounding box center [204, 43] width 31 height 13
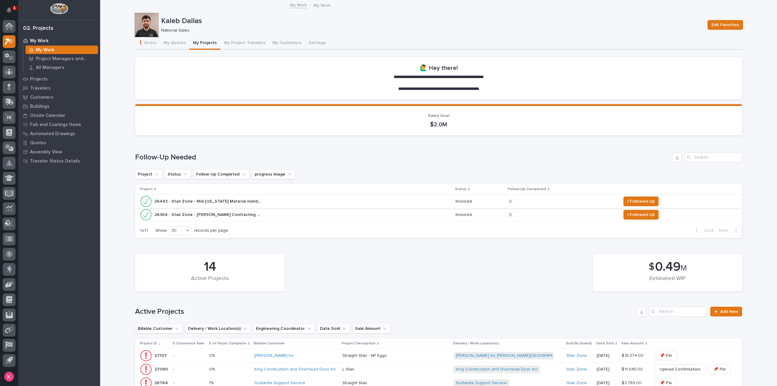
scroll to position [243, 0]
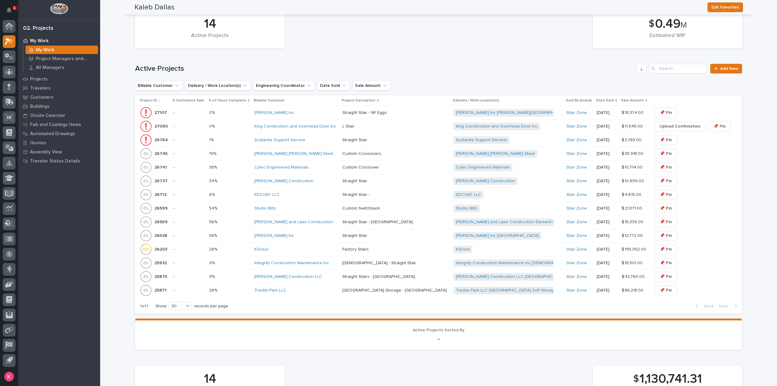
click at [322, 237] on div "Fagen Inc" at bounding box center [295, 236] width 83 height 10
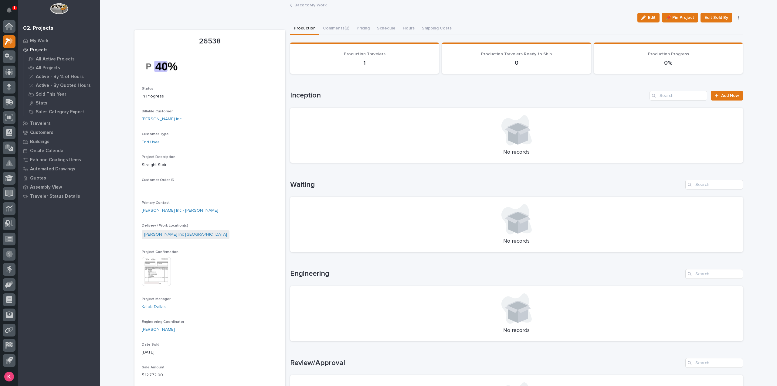
click at [297, 6] on link "Back to My Work" at bounding box center [310, 4] width 32 height 7
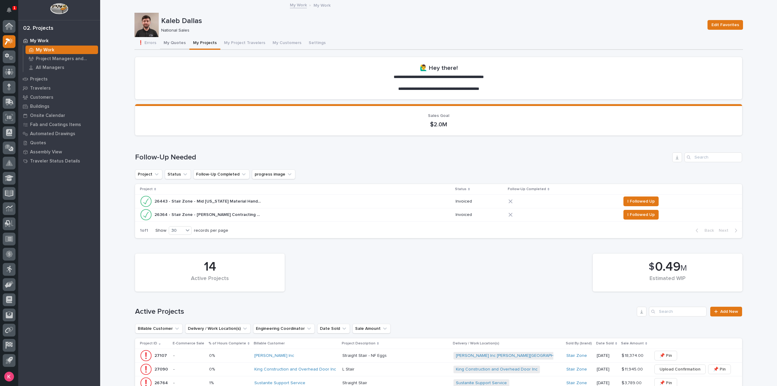
click at [172, 42] on button "My Quotes" at bounding box center [174, 43] width 29 height 13
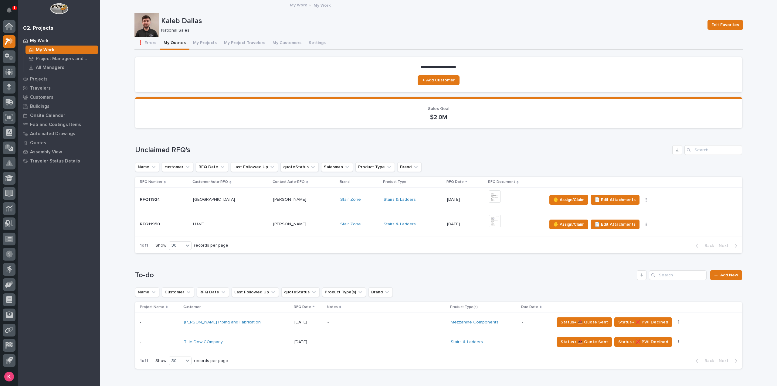
click at [417, 200] on div "Stairs & Ladders" at bounding box center [413, 199] width 59 height 5
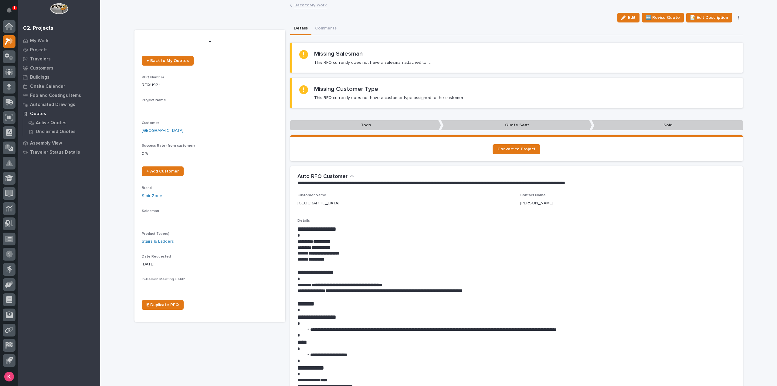
drag, startPoint x: 627, startPoint y: 17, endPoint x: 399, endPoint y: 120, distance: 249.9
click at [627, 17] on div "button" at bounding box center [624, 17] width 7 height 4
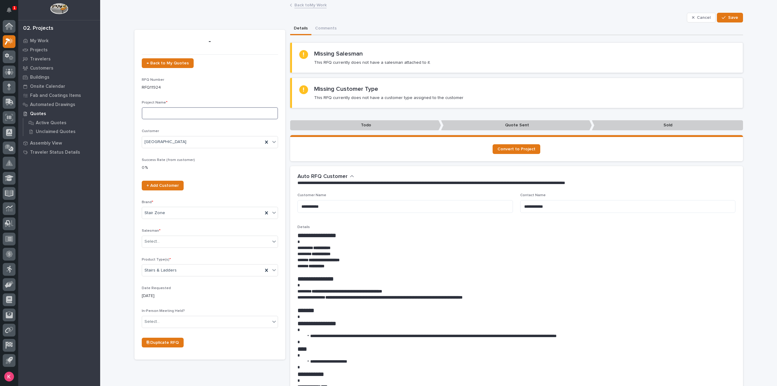
click at [206, 114] on input at bounding box center [210, 113] width 136 height 12
type input "Stair"
click at [177, 242] on div "Select..." at bounding box center [206, 241] width 128 height 10
click at [164, 323] on div "Kaleb Dallas" at bounding box center [208, 326] width 136 height 11
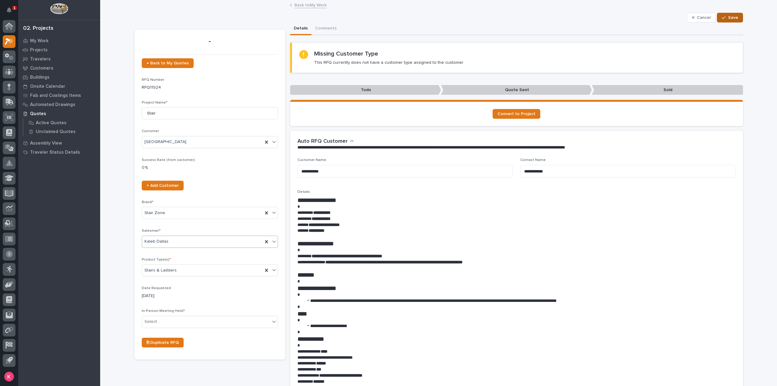
click at [733, 20] on span "Save" at bounding box center [733, 17] width 10 height 5
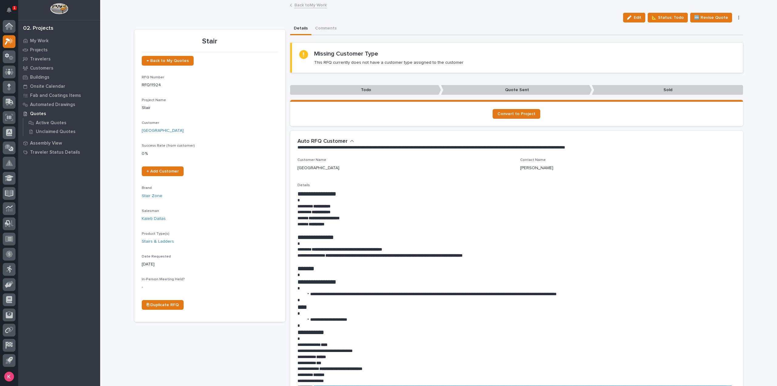
click at [309, 3] on link "Back to My Work" at bounding box center [310, 4] width 32 height 7
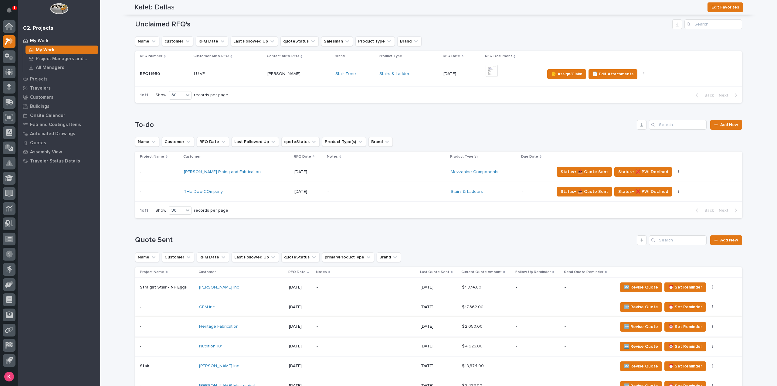
scroll to position [91, 0]
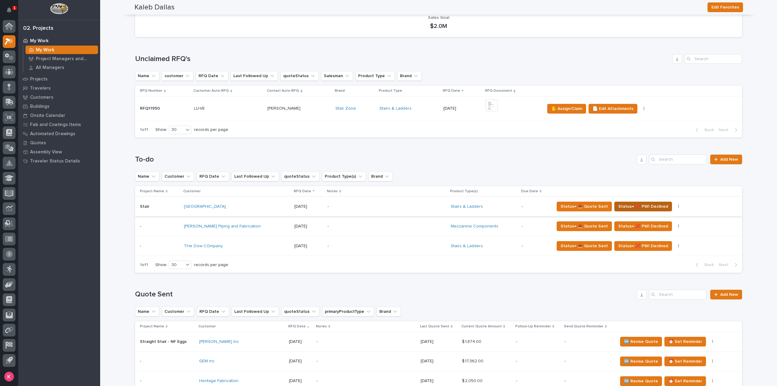
click at [640, 207] on span "Status→ ❌ PWI Declined" at bounding box center [643, 206] width 50 height 7
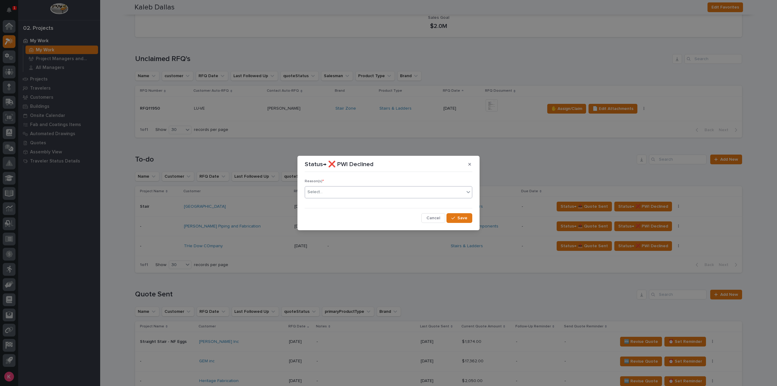
click at [342, 194] on div "Select..." at bounding box center [384, 192] width 159 height 10
click at [465, 222] on div "Reason(s) * option Complexity, selected. 0 results available. Select is focused…" at bounding box center [388, 198] width 171 height 51
click at [463, 214] on button "Save" at bounding box center [459, 218] width 26 height 10
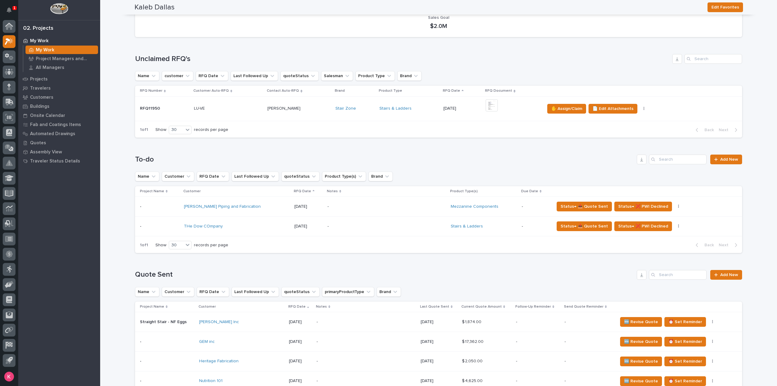
click at [367, 205] on p "-" at bounding box center [380, 206] width 106 height 5
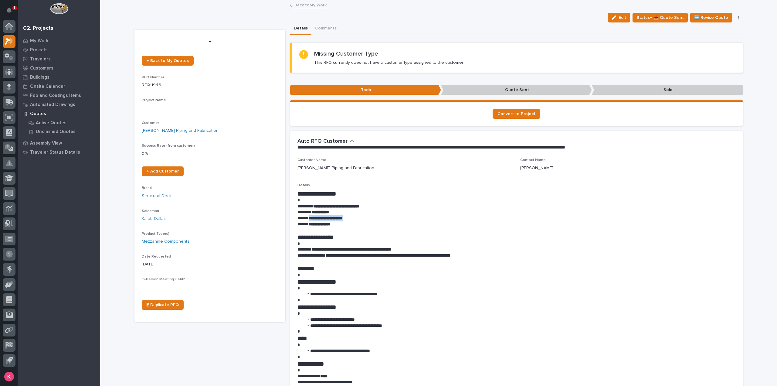
drag, startPoint x: 353, startPoint y: 218, endPoint x: 307, endPoint y: 219, distance: 46.1
click at [307, 219] on p "**********" at bounding box center [516, 218] width 438 height 6
copy strong "**********"
drag, startPoint x: 546, startPoint y: 43, endPoint x: 563, endPoint y: 61, distance: 24.7
click at [546, 43] on section "Missing Customer Type This RFQ currently does not have a customer type assigned…" at bounding box center [516, 57] width 453 height 30
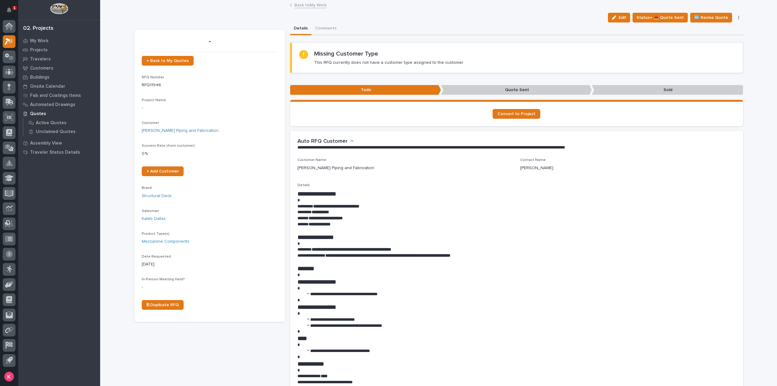
click at [737, 18] on button "button" at bounding box center [738, 17] width 8 height 4
click at [632, 43] on section "Missing Customer Type This RFQ currently does not have a customer type assigned…" at bounding box center [516, 57] width 453 height 30
click at [315, 6] on link "Back to My Work" at bounding box center [310, 4] width 32 height 7
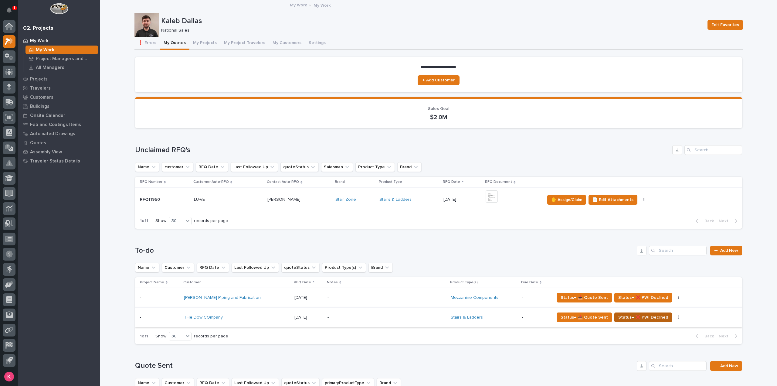
click at [627, 321] on button "Status→ ❌ PWI Declined" at bounding box center [643, 317] width 58 height 10
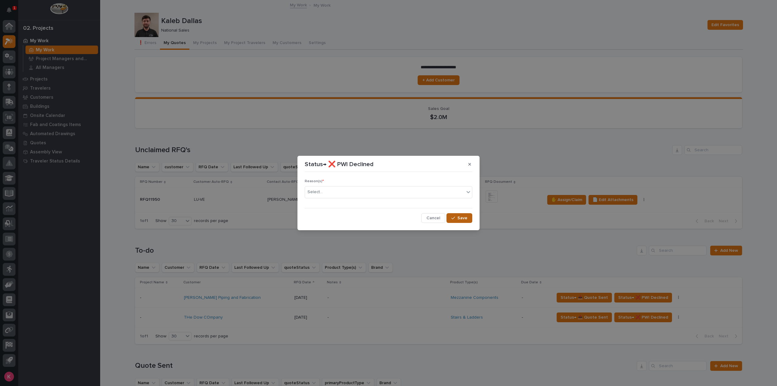
click at [451, 217] on icon "button" at bounding box center [453, 218] width 4 height 4
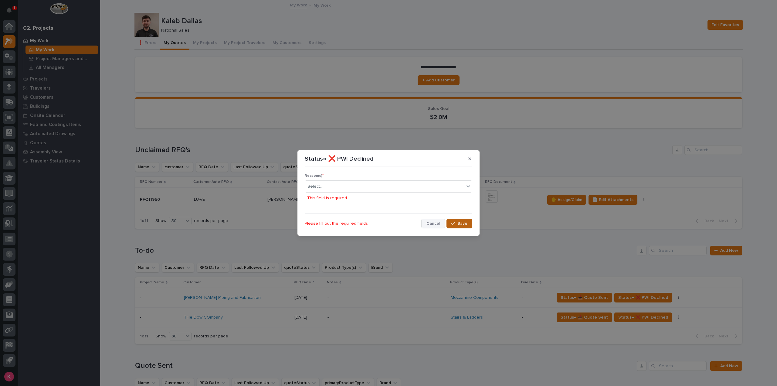
click at [433, 222] on span "Cancel" at bounding box center [433, 223] width 14 height 5
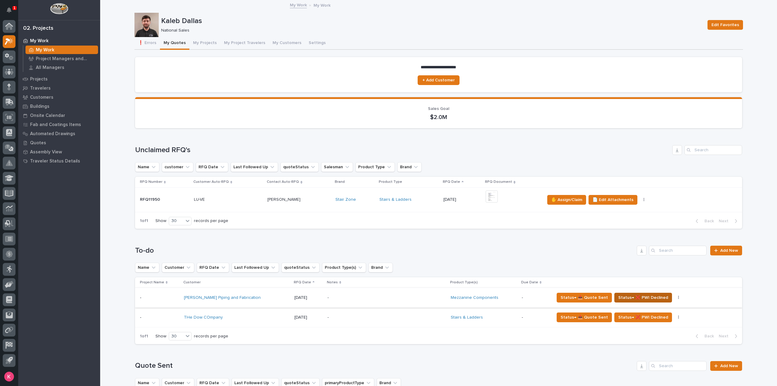
click at [636, 298] on span "Status→ ❌ PWI Declined" at bounding box center [643, 297] width 50 height 7
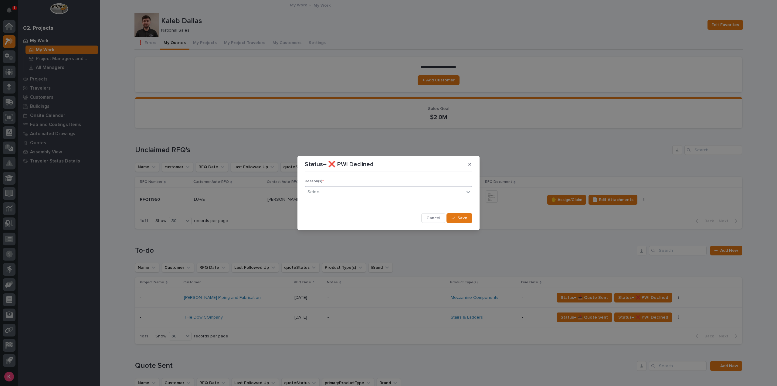
click at [401, 193] on div "Select..." at bounding box center [384, 192] width 159 height 10
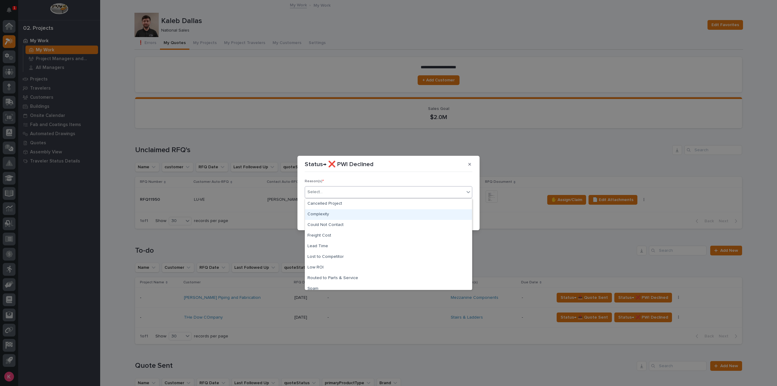
drag, startPoint x: 353, startPoint y: 252, endPoint x: 342, endPoint y: 212, distance: 41.9
click at [342, 212] on div "Complexity" at bounding box center [388, 214] width 167 height 11
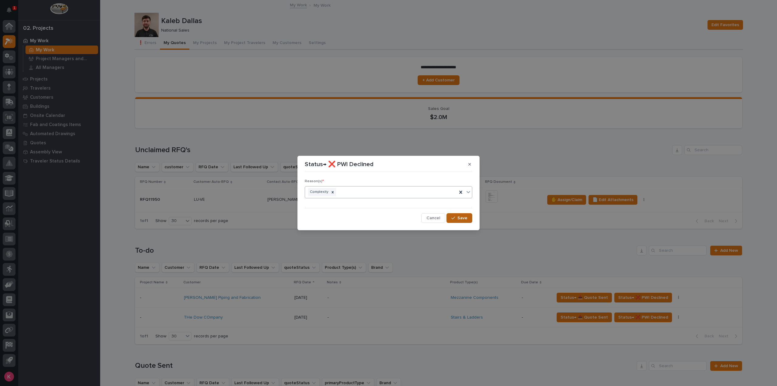
click at [466, 222] on button "Save" at bounding box center [459, 218] width 26 height 10
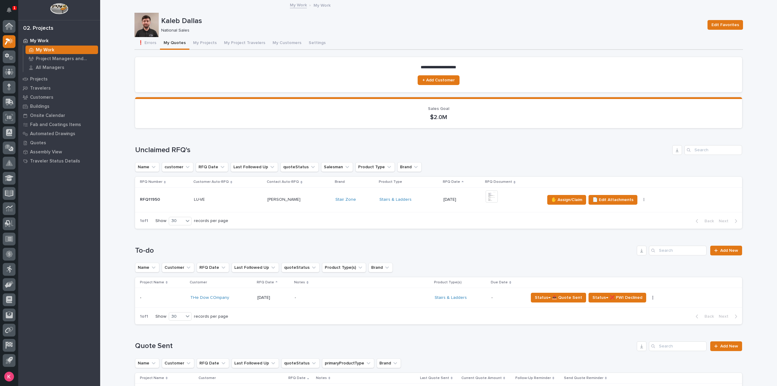
click at [359, 298] on p "-" at bounding box center [348, 297] width 106 height 5
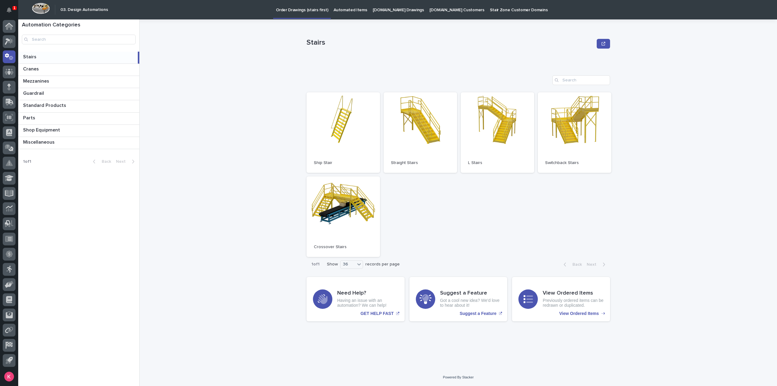
click at [339, 17] on link "Automated Items" at bounding box center [350, 9] width 39 height 19
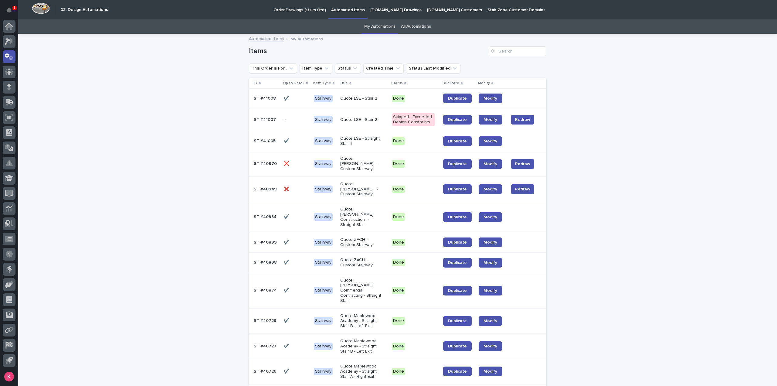
click at [395, 14] on link "StairZone.com Drawings" at bounding box center [395, 9] width 57 height 19
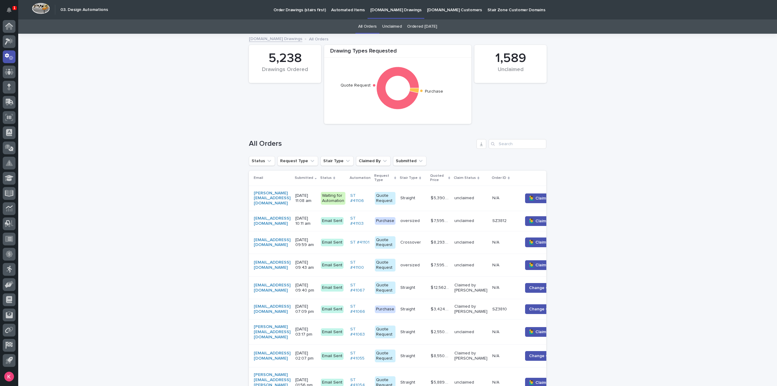
click at [290, 194] on div "josh@chillsoliutionsllc.com" at bounding box center [272, 198] width 37 height 15
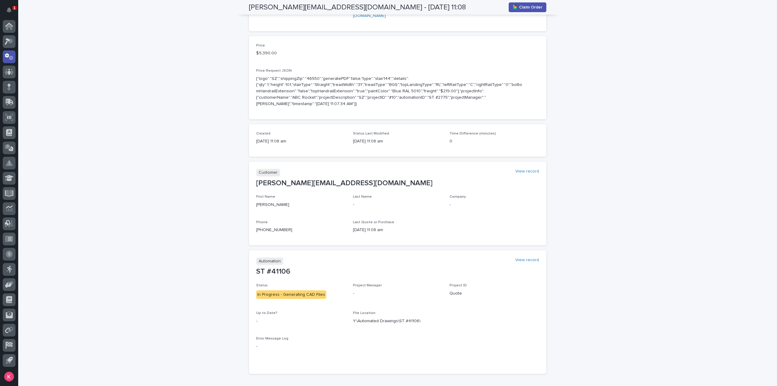
scroll to position [30, 0]
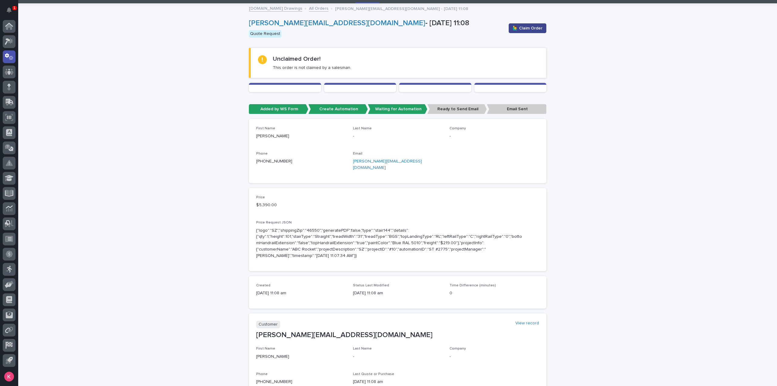
click at [526, 27] on span "🙋‍♂️ Claim Order" at bounding box center [527, 28] width 30 height 6
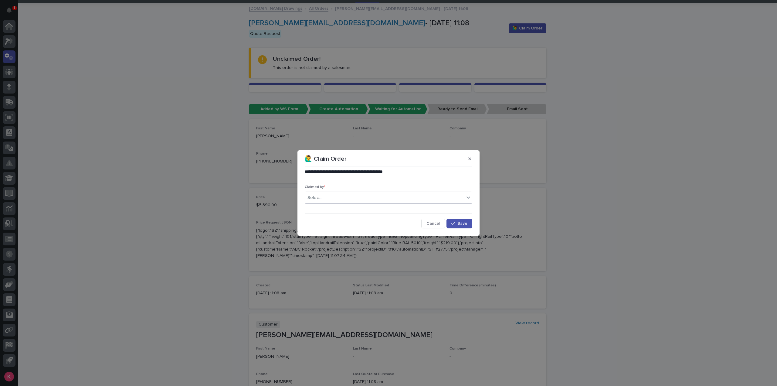
click at [339, 203] on div "Select..." at bounding box center [388, 197] width 167 height 12
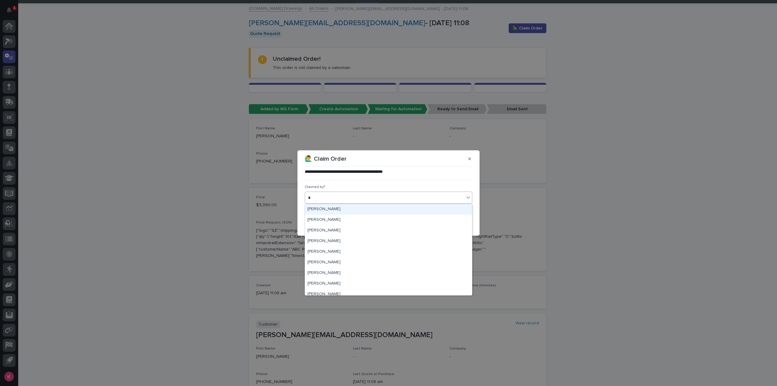
type input "**"
click at [333, 263] on div "Kaleb Dallas" at bounding box center [388, 262] width 167 height 11
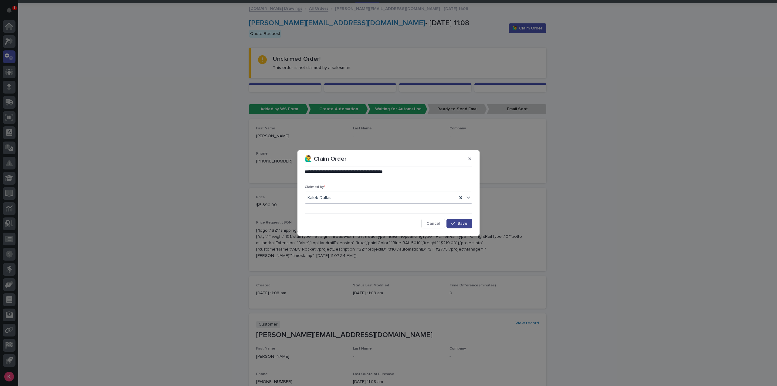
click at [466, 223] on span "Save" at bounding box center [462, 223] width 10 height 4
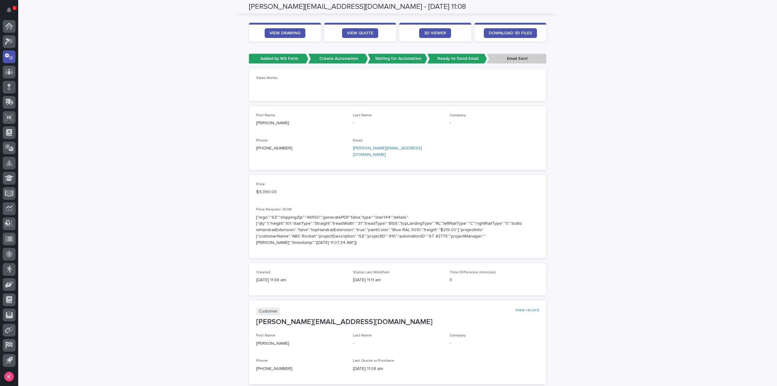
scroll to position [0, 0]
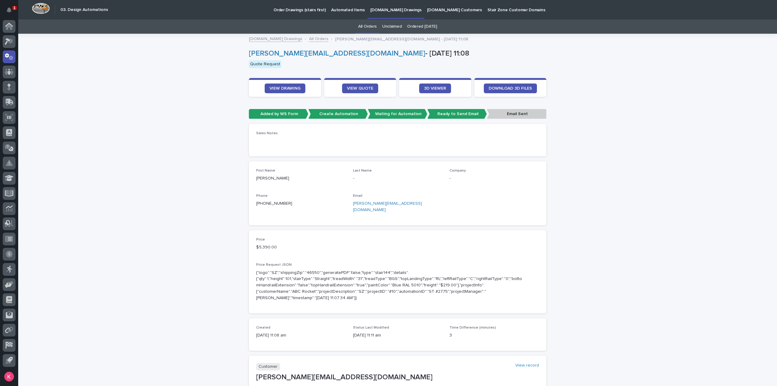
click at [57, 168] on div "Loading... Saving… Loading... Saving… josh@chillsoliutionsllc.com - Aug 28 11:0…" at bounding box center [397, 318] width 759 height 568
click at [286, 90] on link "VIEW DRAWING" at bounding box center [285, 88] width 41 height 10
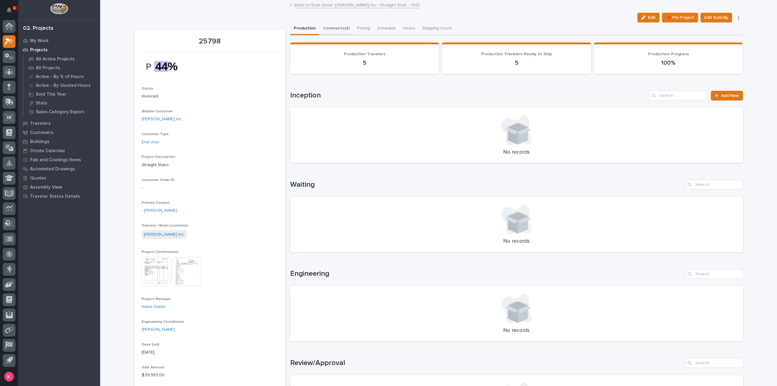
click at [340, 29] on button "Comments (4)" at bounding box center [336, 28] width 34 height 13
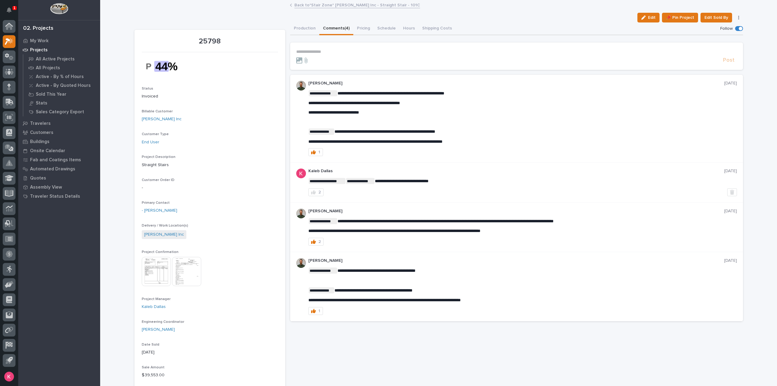
click at [310, 36] on div "**********" at bounding box center [516, 178] width 453 height 286
click at [309, 25] on button "Production" at bounding box center [304, 28] width 29 height 13
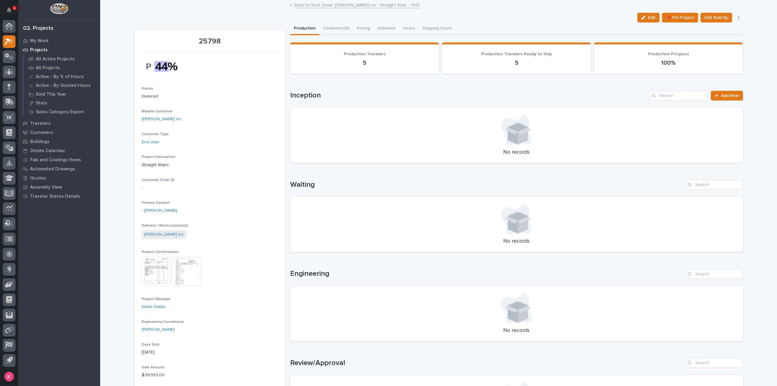
click at [327, 4] on link "Back to *Stair Zone* [PERSON_NAME] Inc - Straight Stair - 101C" at bounding box center [357, 4] width 126 height 7
